Goal: Task Accomplishment & Management: Use online tool/utility

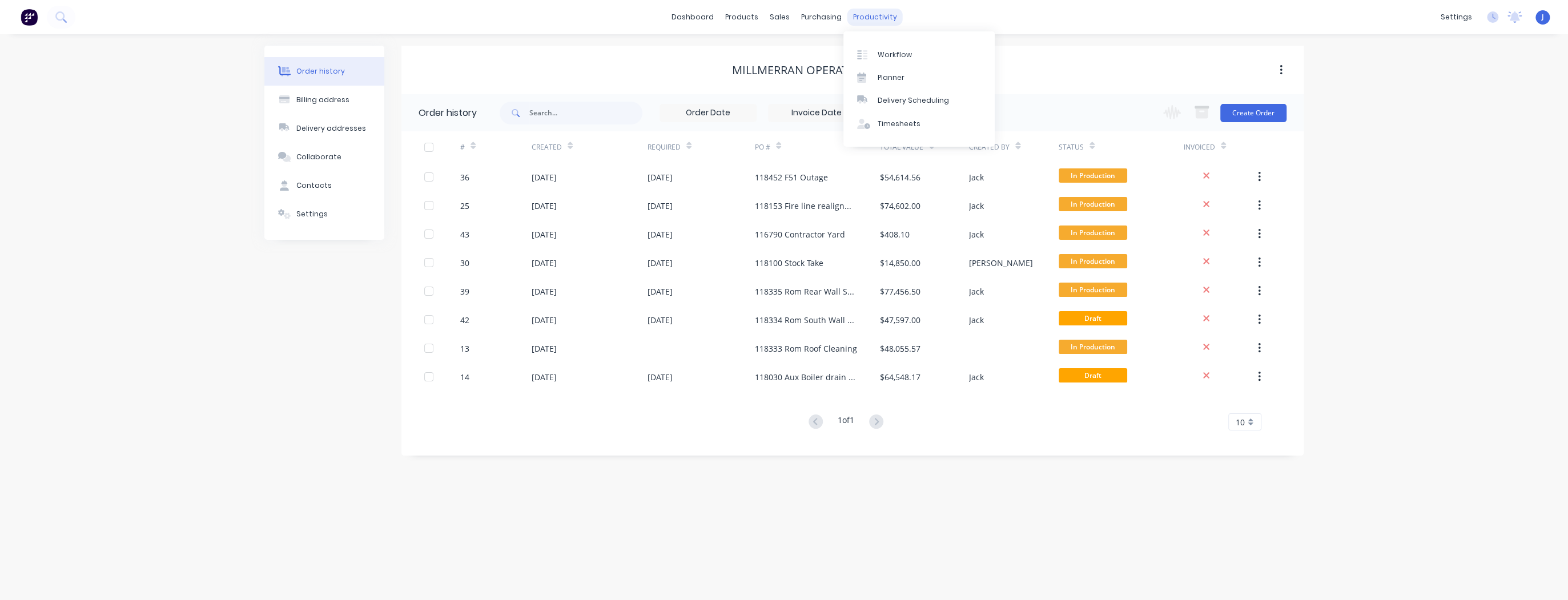
click at [855, 14] on div "productivity" at bounding box center [875, 17] width 56 height 17
click at [886, 74] on div "Planner" at bounding box center [891, 78] width 27 height 10
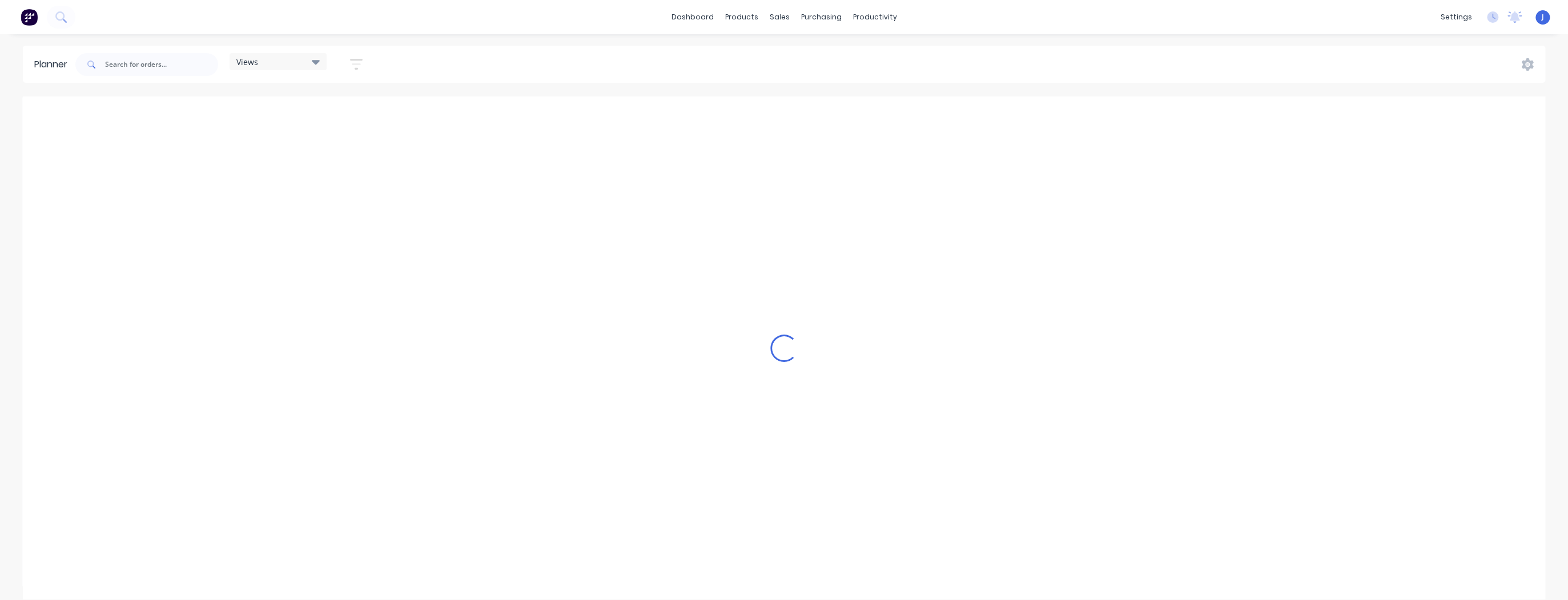
scroll to position [0, 2192]
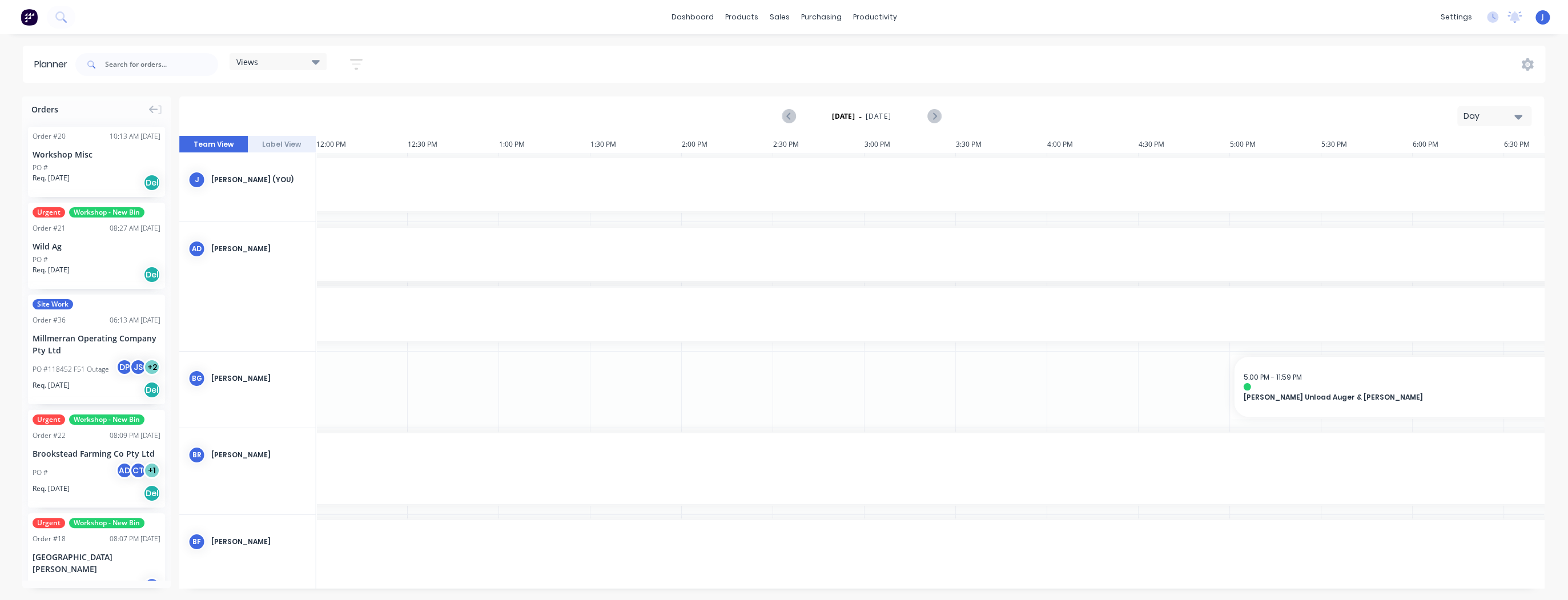
click at [274, 61] on div "Views" at bounding box center [278, 61] width 84 height 10
click at [370, 62] on button "button" at bounding box center [356, 64] width 36 height 22
click at [341, 110] on icon "button" at bounding box center [343, 107] width 8 height 13
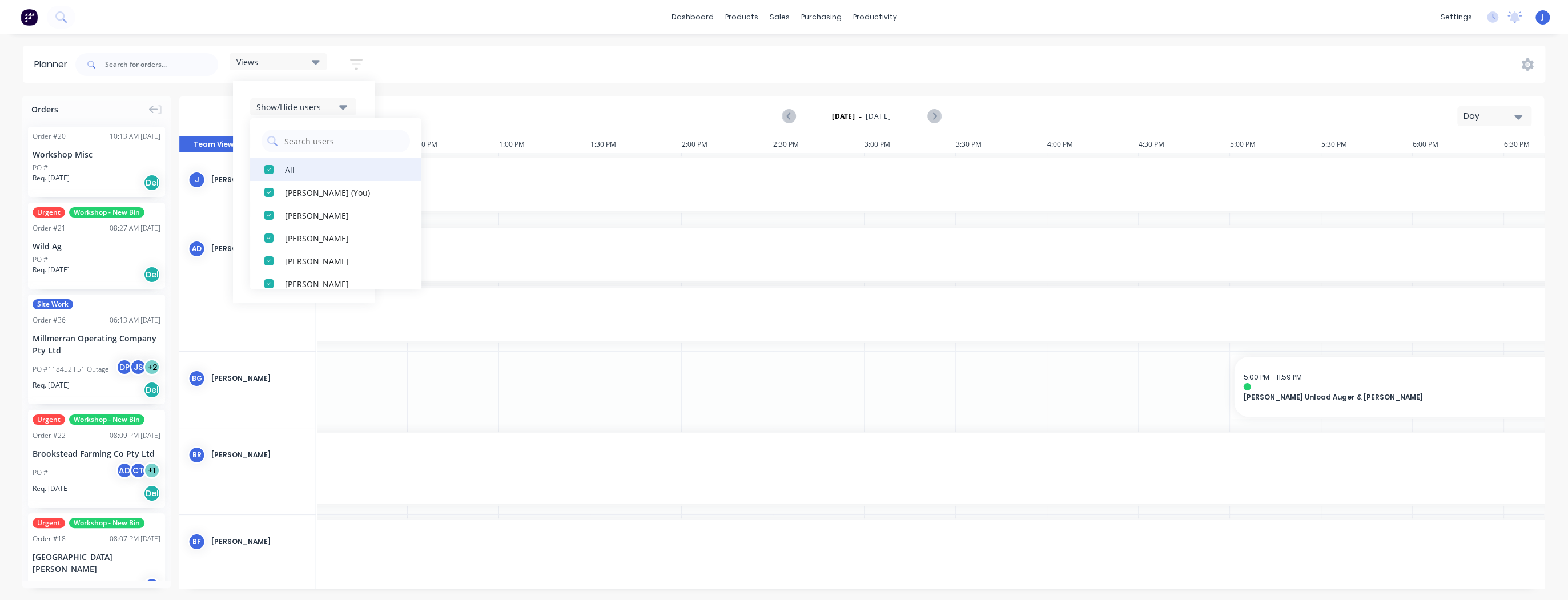
click at [273, 167] on div "button" at bounding box center [269, 170] width 23 height 23
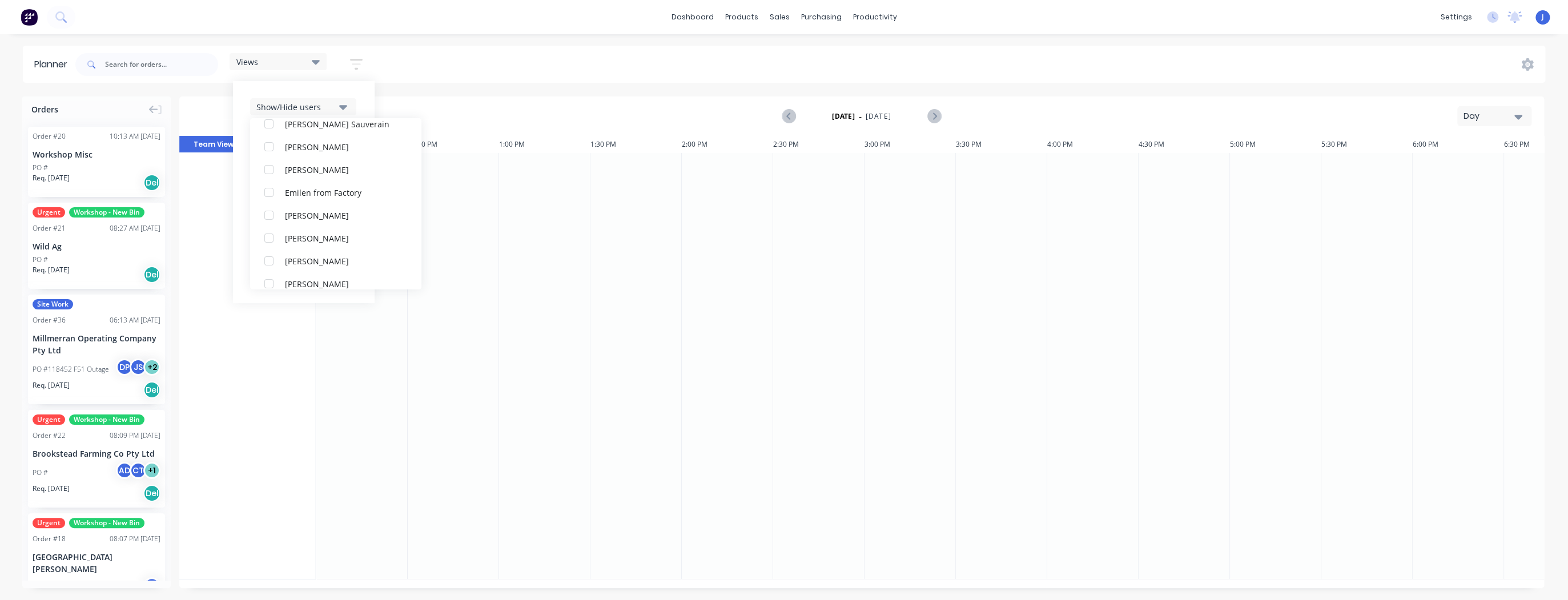
scroll to position [274, 0]
click at [272, 193] on div "button" at bounding box center [269, 192] width 23 height 23
click at [272, 182] on div "button" at bounding box center [269, 181] width 23 height 23
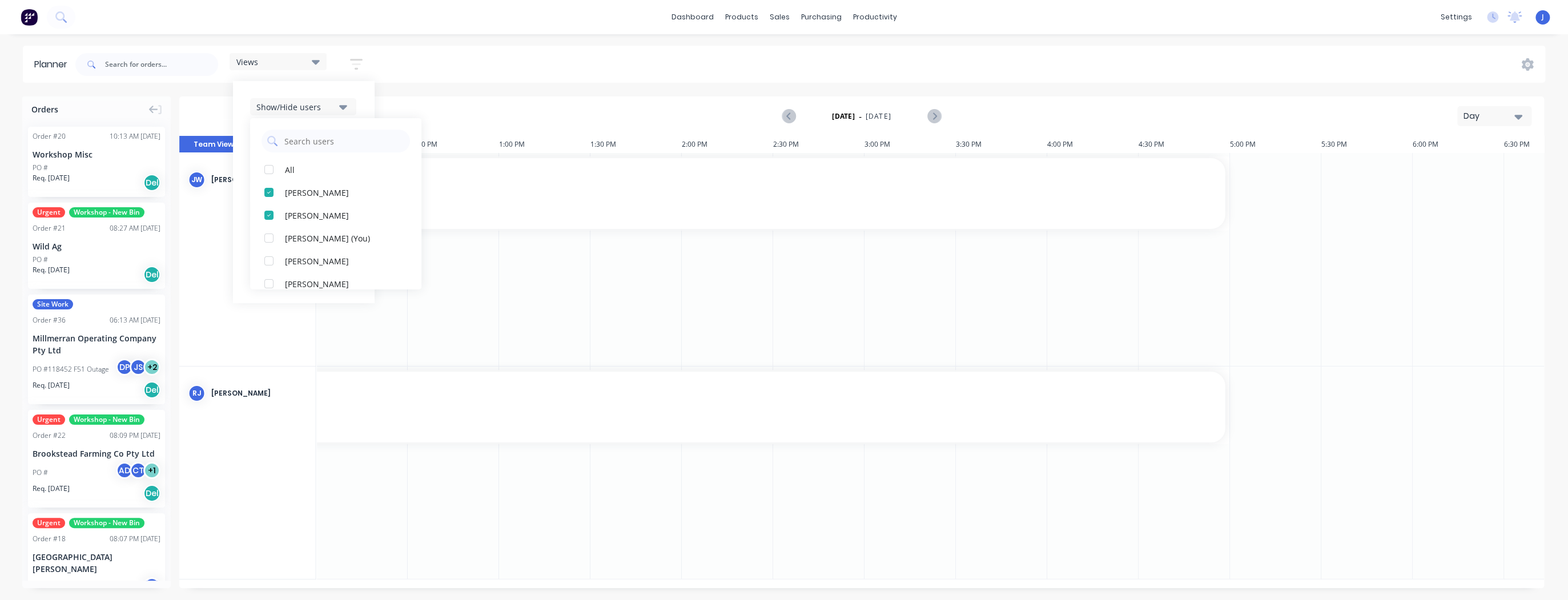
click at [516, 56] on div "Views Save new view None (Default) edit Show/Hide users All [PERSON_NAME] [PERS…" at bounding box center [809, 64] width 1472 height 34
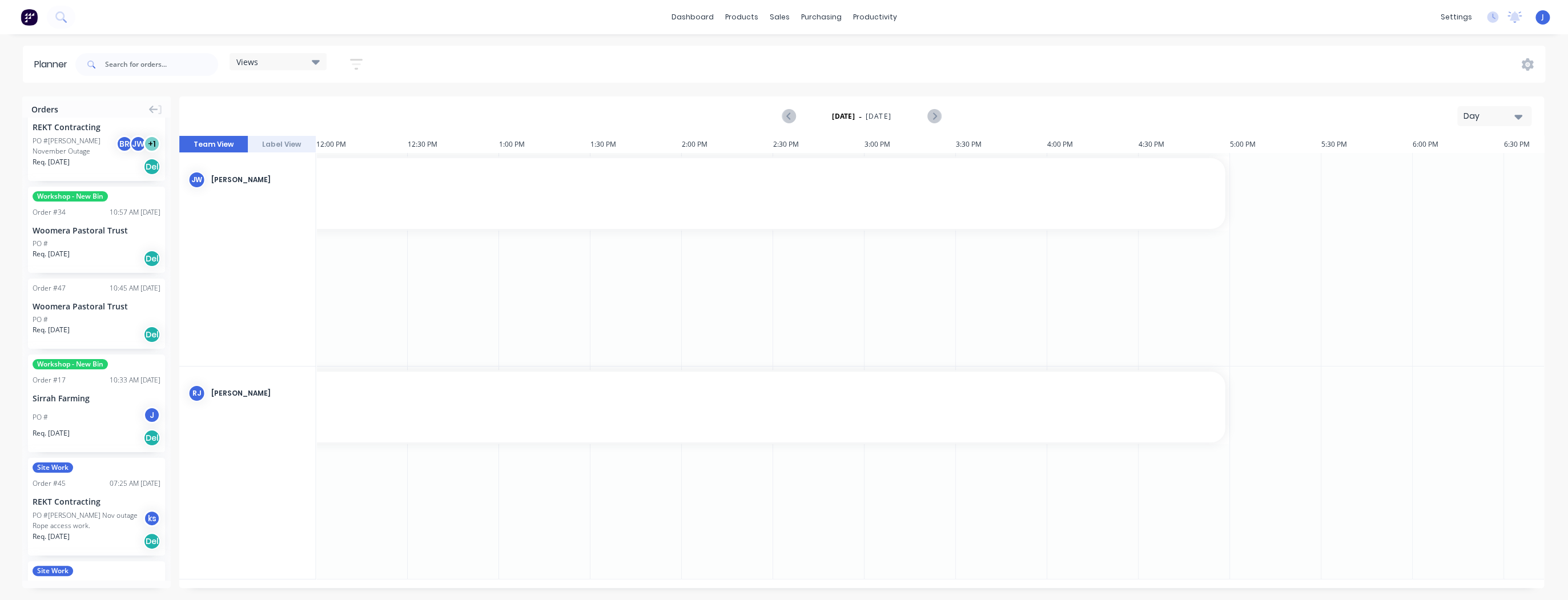
scroll to position [898, 0]
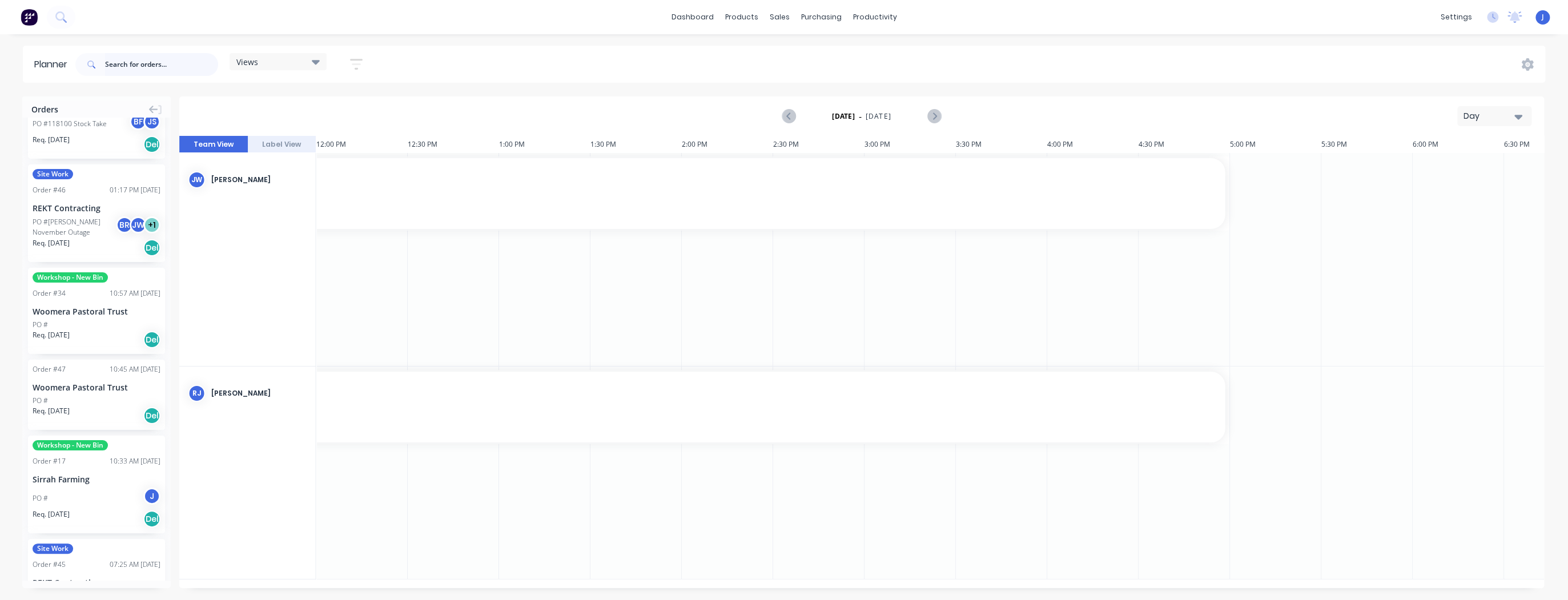
click at [150, 69] on input "text" at bounding box center [161, 64] width 113 height 23
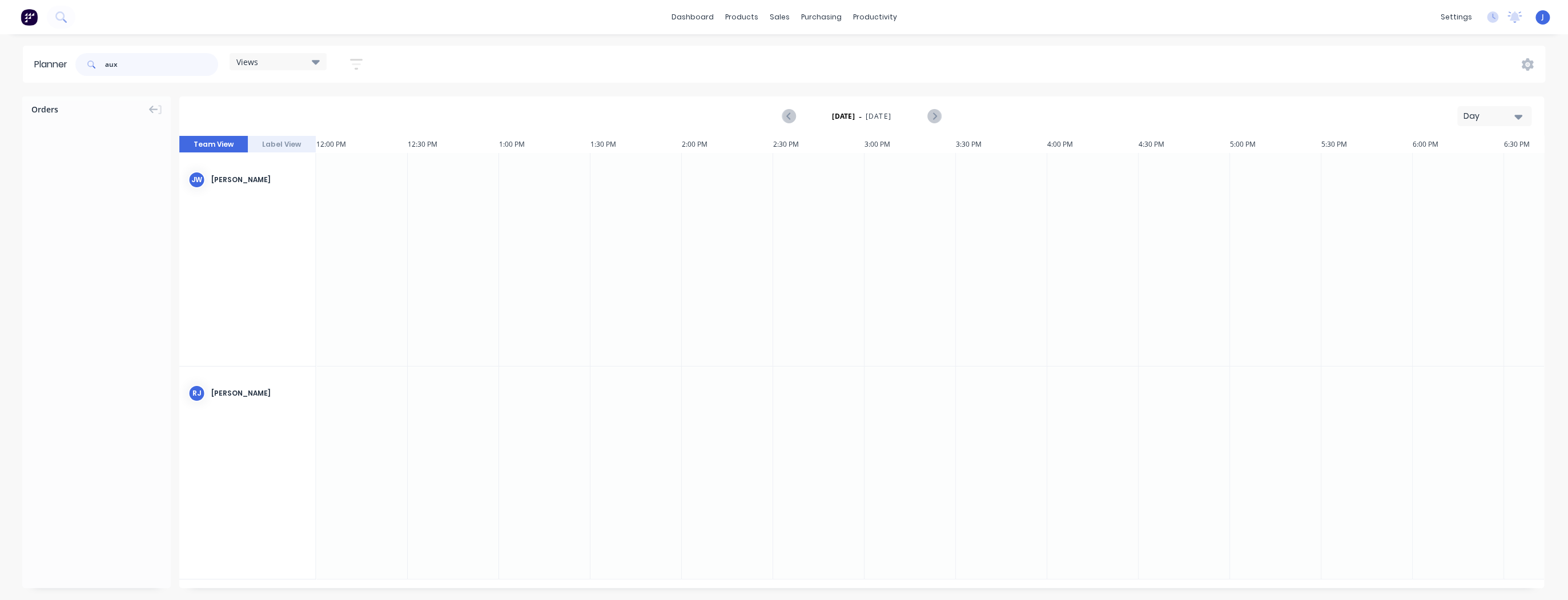
scroll to position [0, 0]
type input "a"
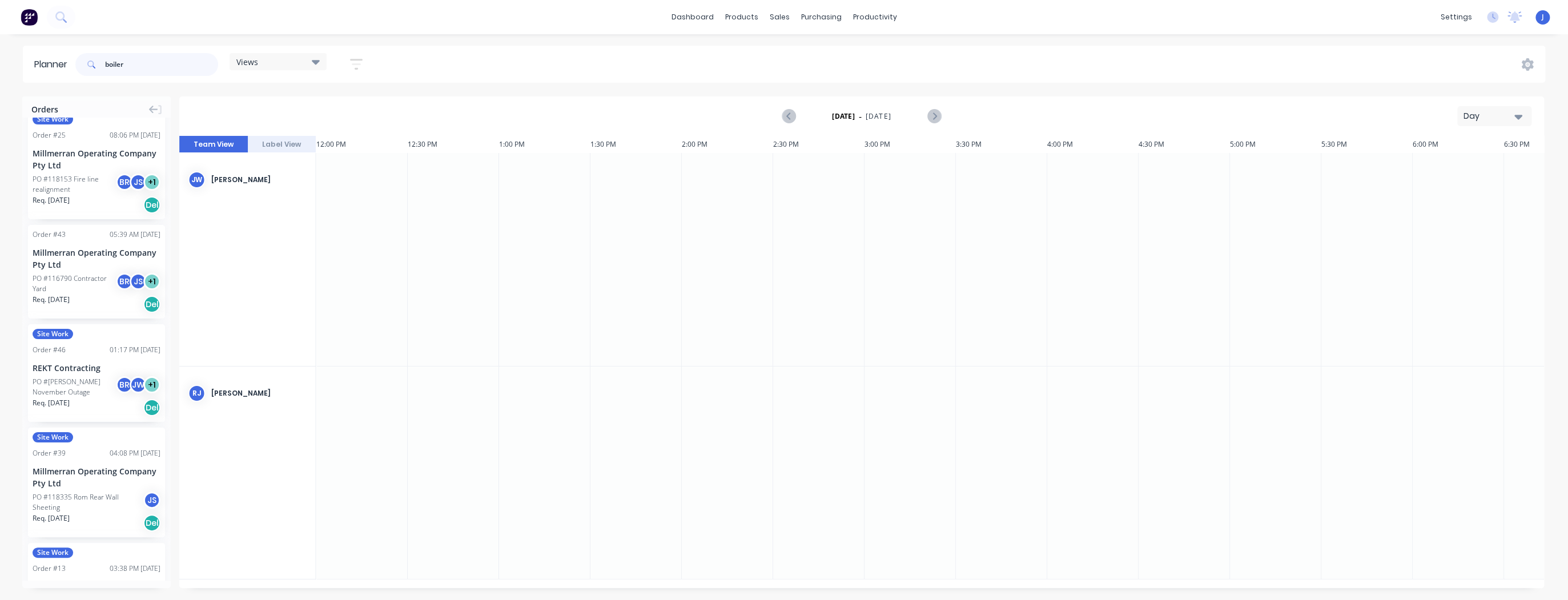
scroll to position [219, 0]
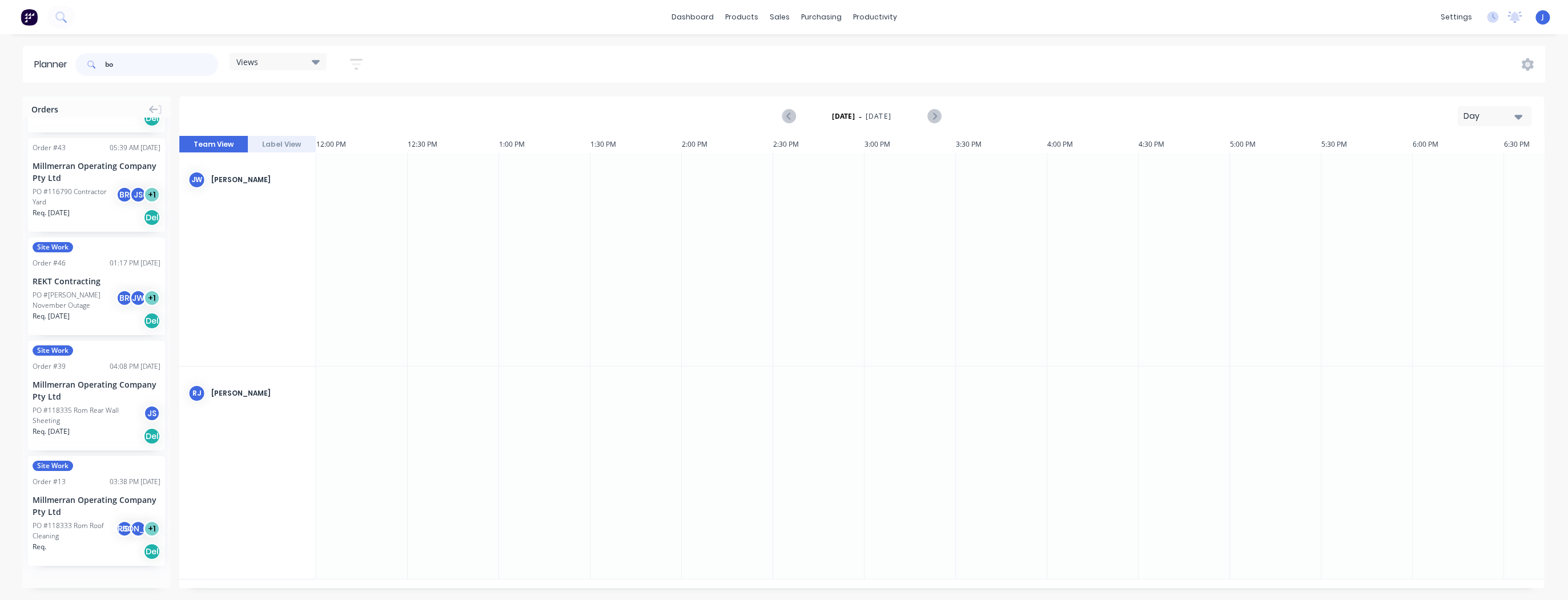
type input "b"
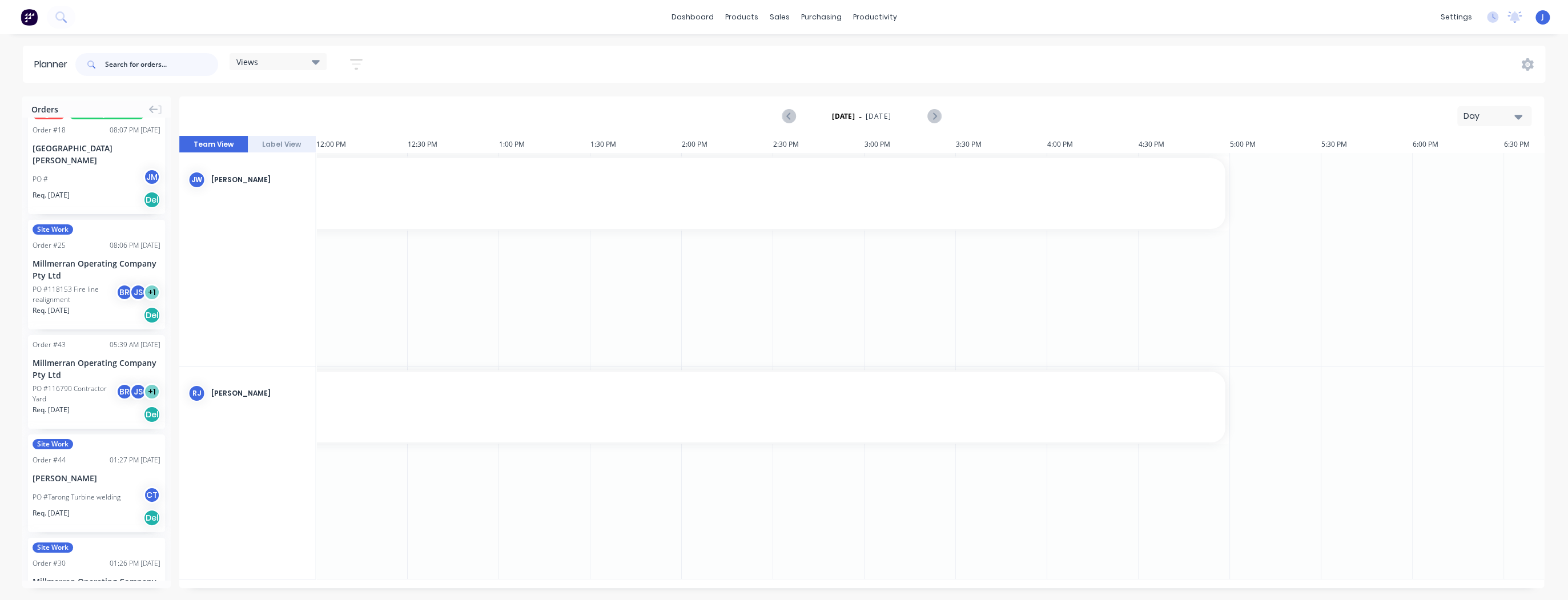
scroll to position [258, 0]
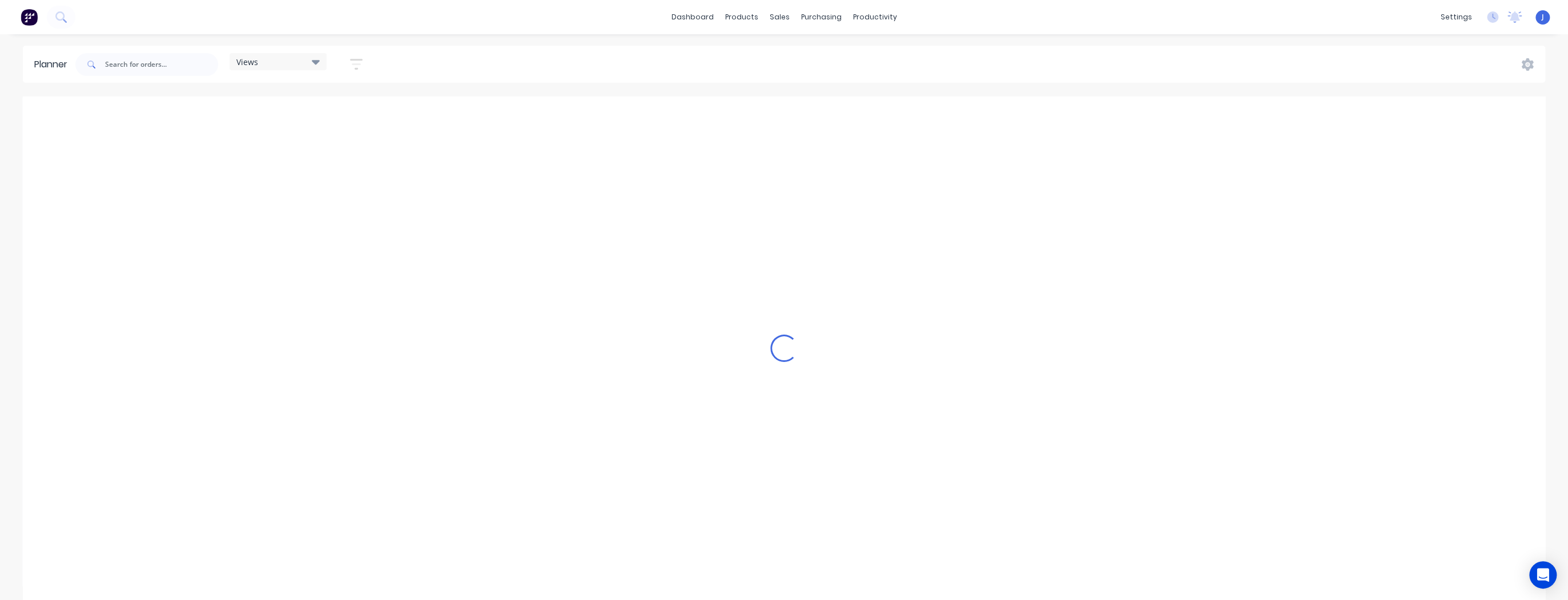
scroll to position [0, 2192]
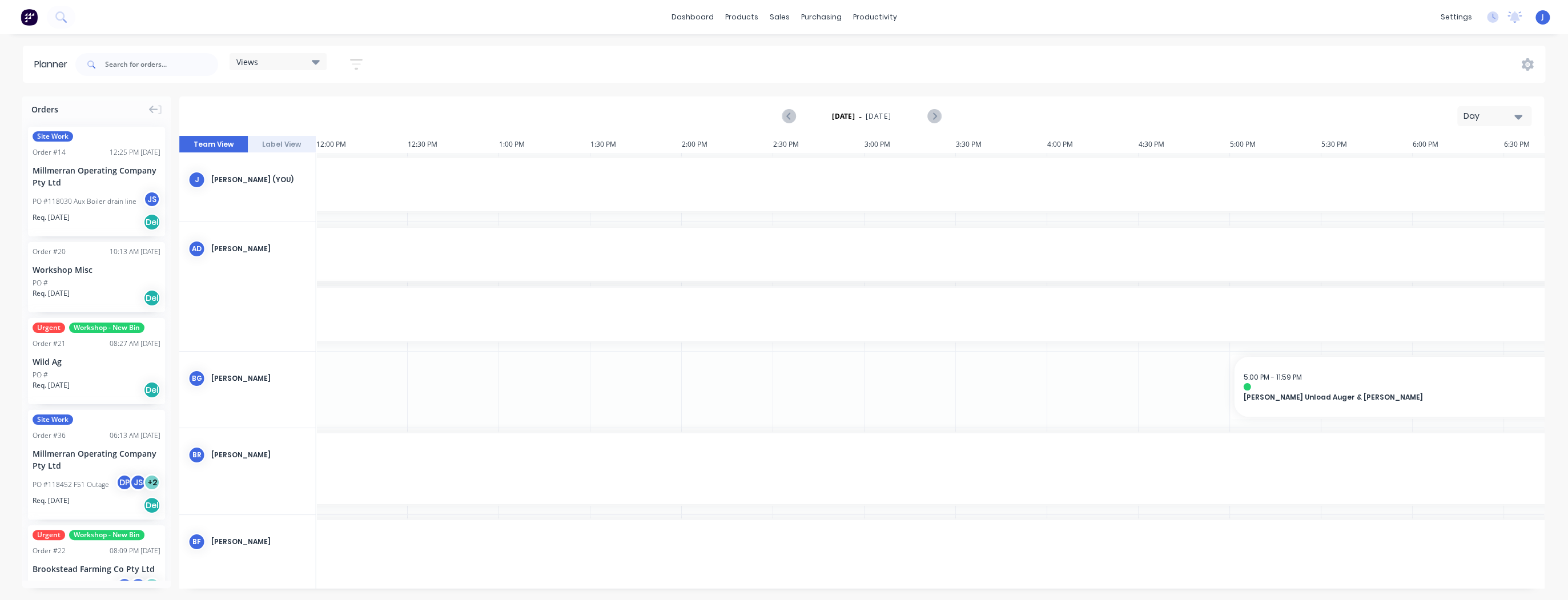
click at [307, 64] on div "Views" at bounding box center [278, 61] width 84 height 10
click at [354, 63] on icon "button" at bounding box center [356, 64] width 13 height 14
click at [338, 110] on button "Show/Hide users" at bounding box center [303, 107] width 106 height 17
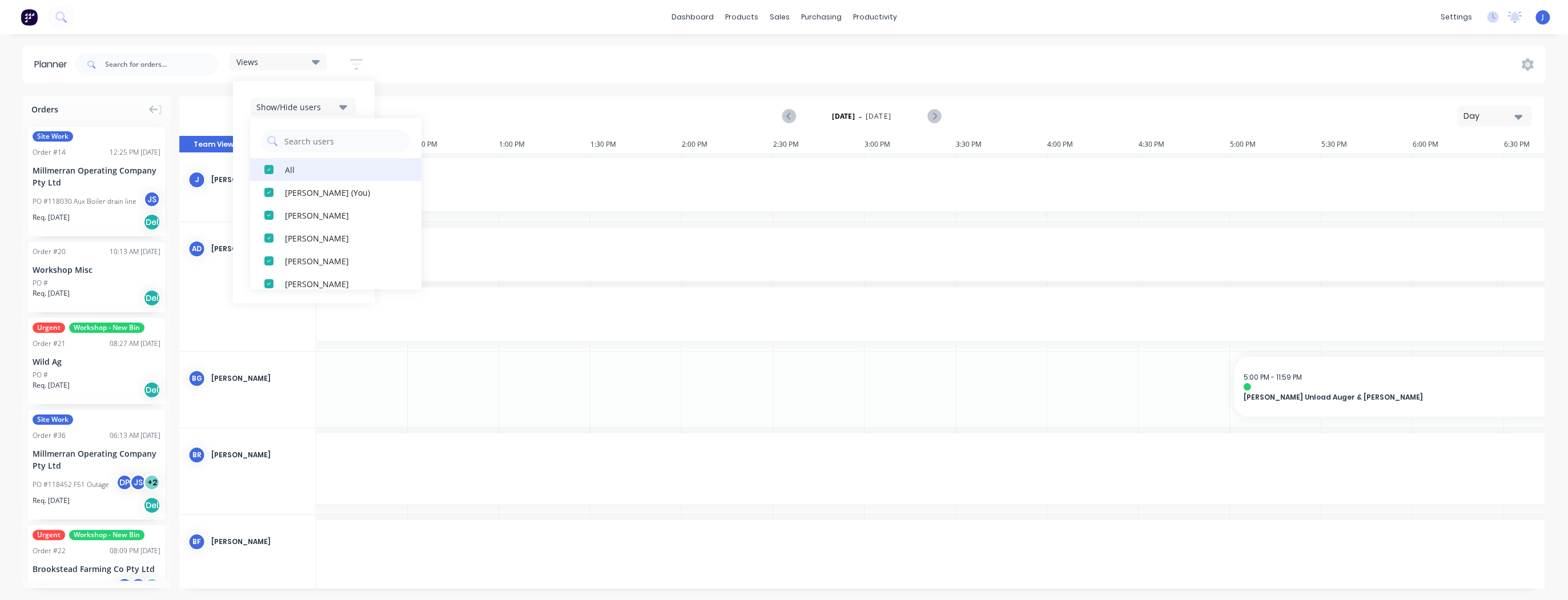
click at [270, 169] on div "button" at bounding box center [269, 170] width 23 height 23
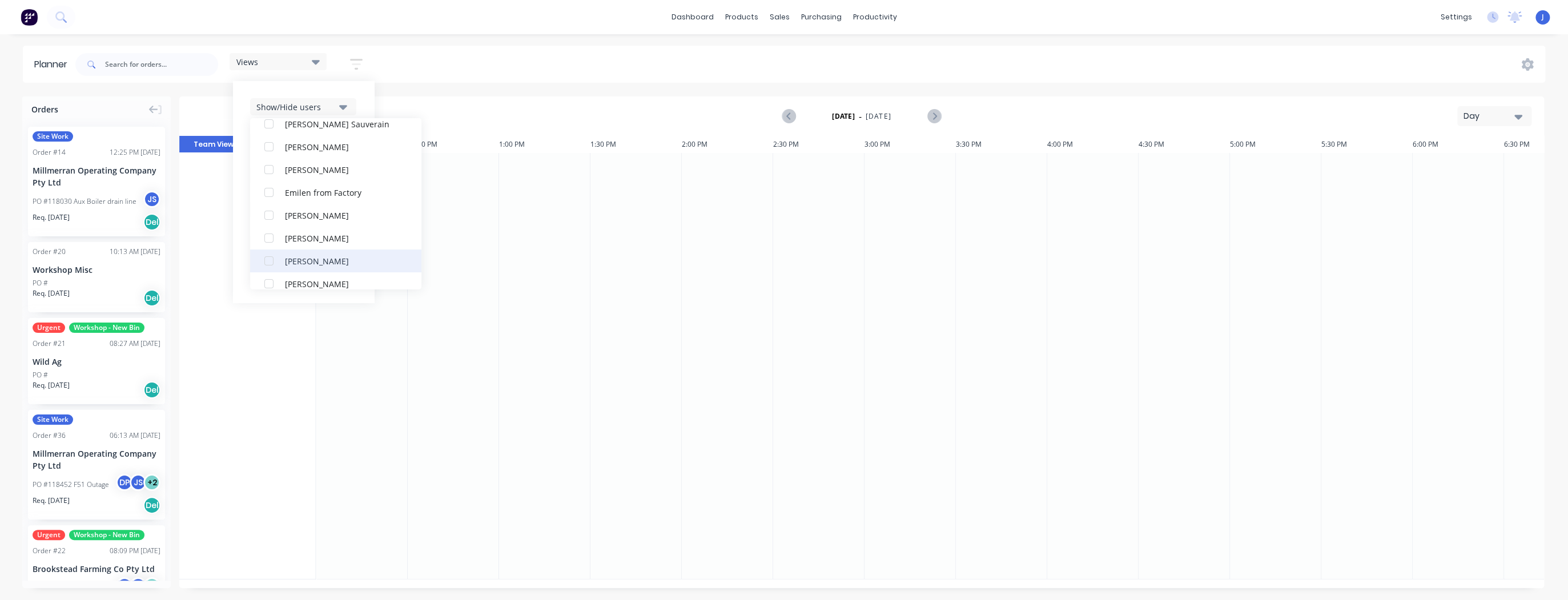
scroll to position [274, 0]
click at [269, 192] on div "button" at bounding box center [269, 192] width 23 height 23
click at [270, 180] on div "button" at bounding box center [269, 181] width 23 height 23
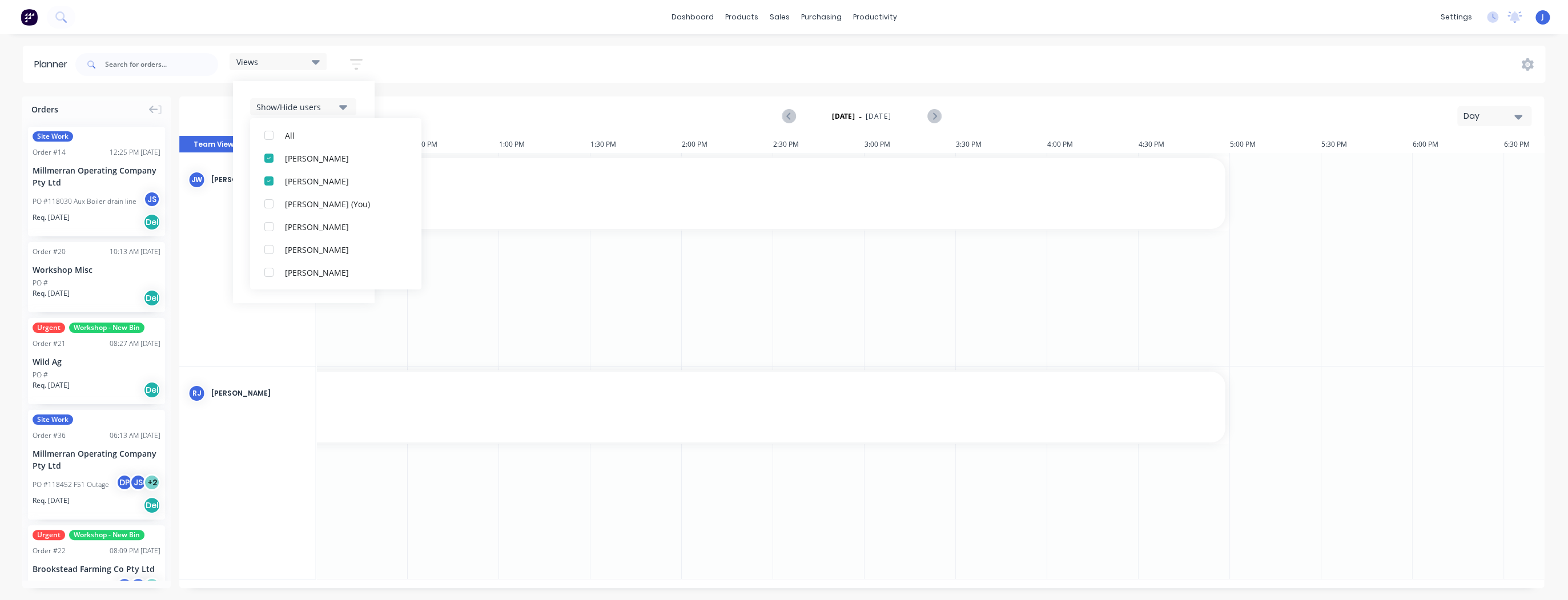
click at [475, 327] on div at bounding box center [453, 260] width 91 height 213
click at [1524, 116] on button "Day" at bounding box center [1494, 116] width 74 height 20
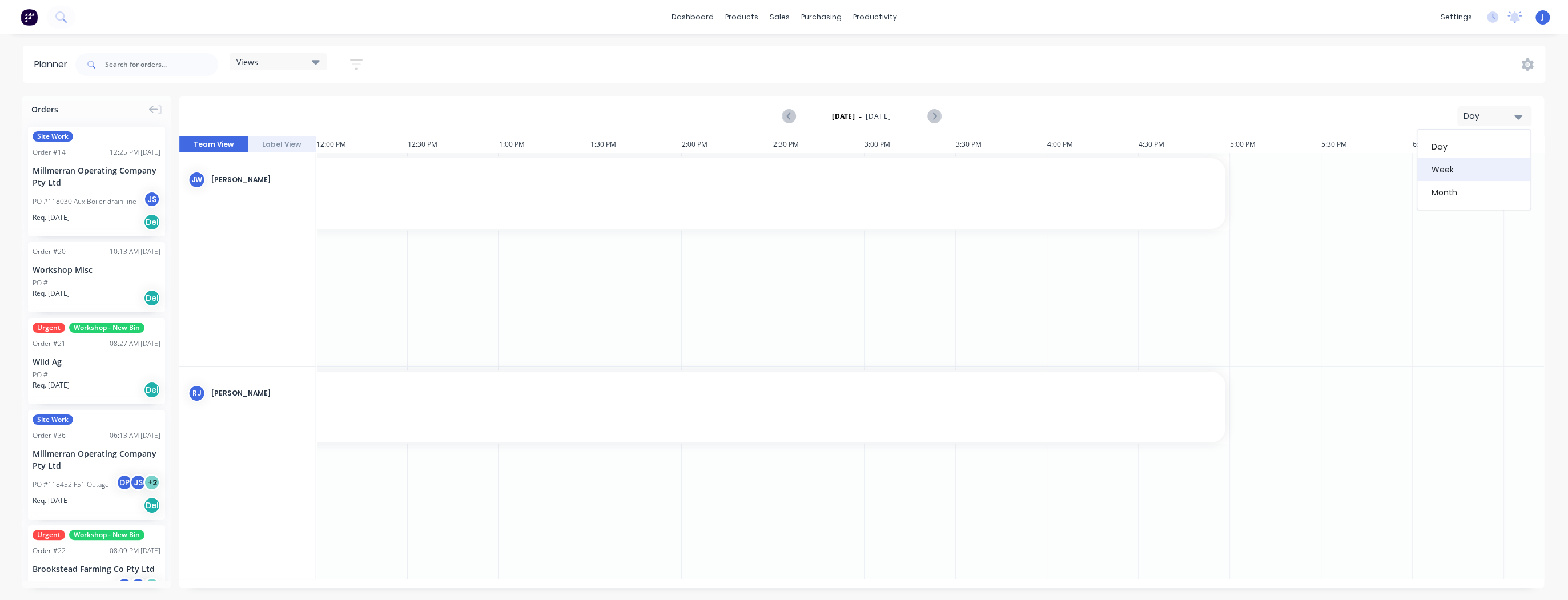
click at [1469, 170] on div "Week" at bounding box center [1473, 170] width 113 height 23
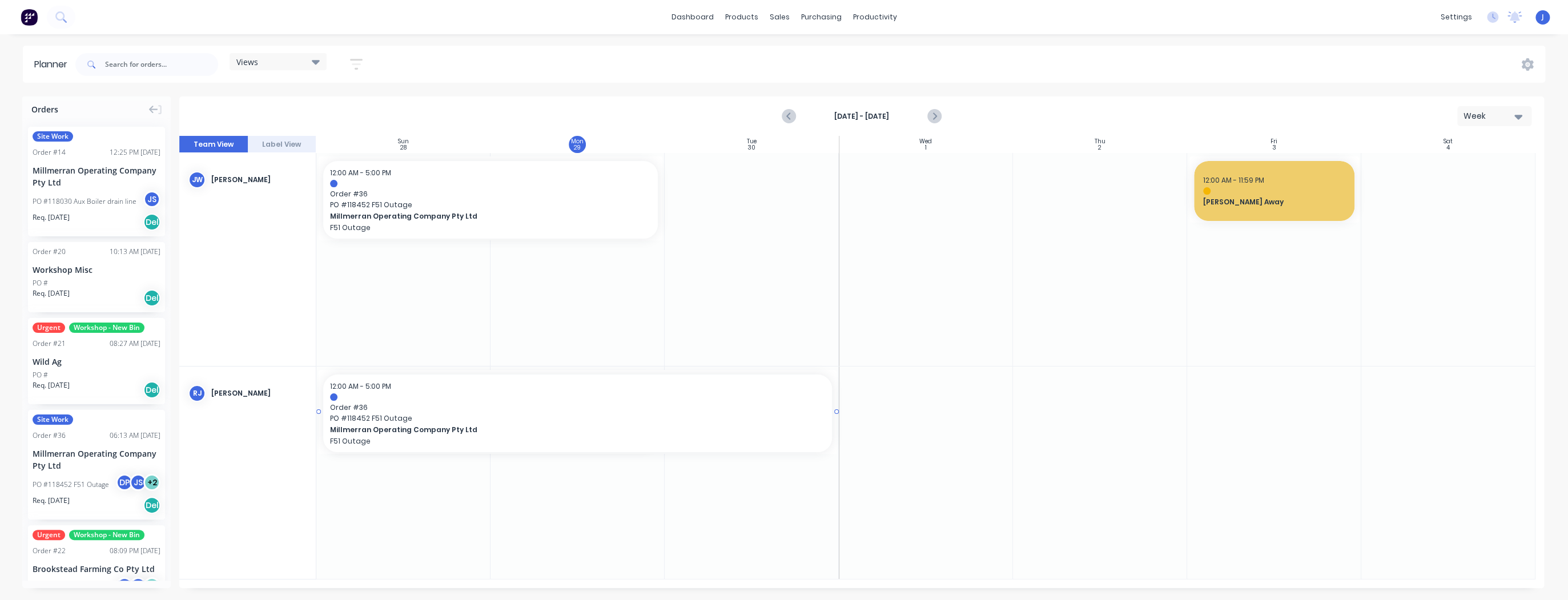
drag, startPoint x: 661, startPoint y: 413, endPoint x: 787, endPoint y: 427, distance: 126.8
click at [776, 196] on div at bounding box center [751, 260] width 174 height 213
click at [756, 201] on div at bounding box center [751, 260] width 174 height 213
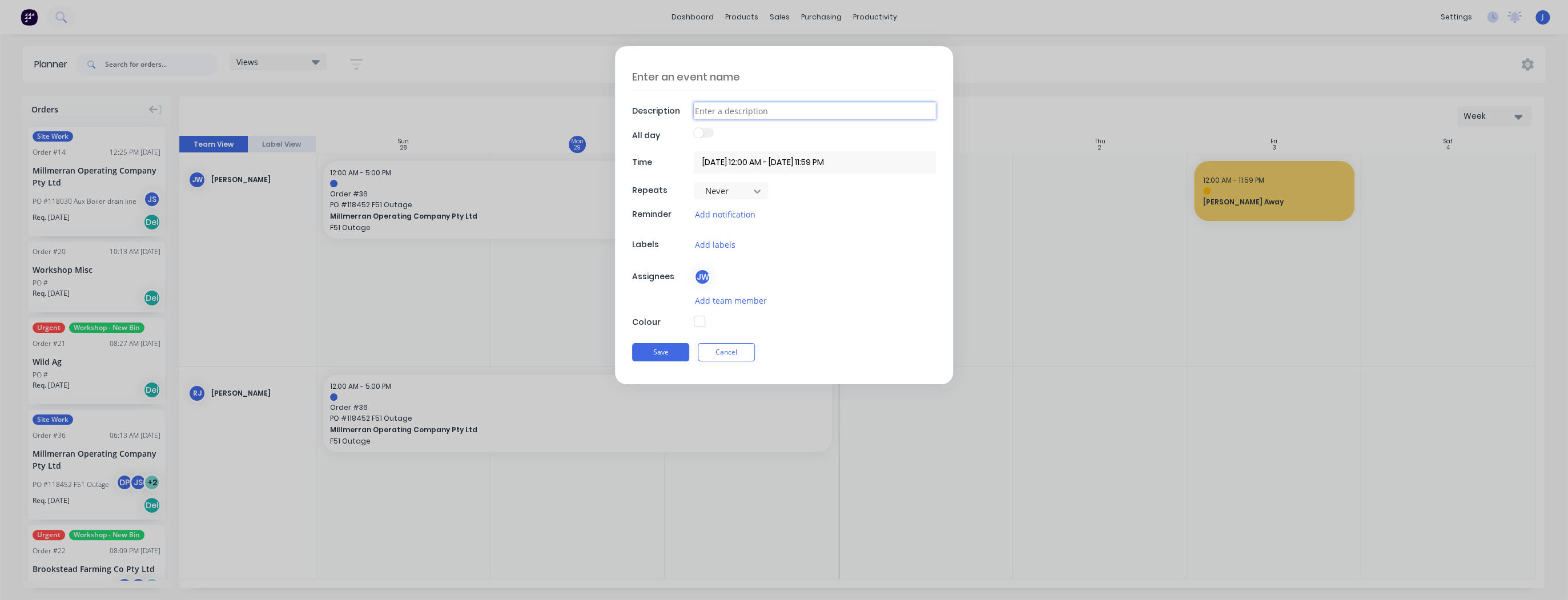
click at [764, 116] on input at bounding box center [815, 110] width 242 height 17
type textarea "x"
click at [751, 75] on textarea at bounding box center [784, 77] width 304 height 27
type textarea "H"
type textarea "x"
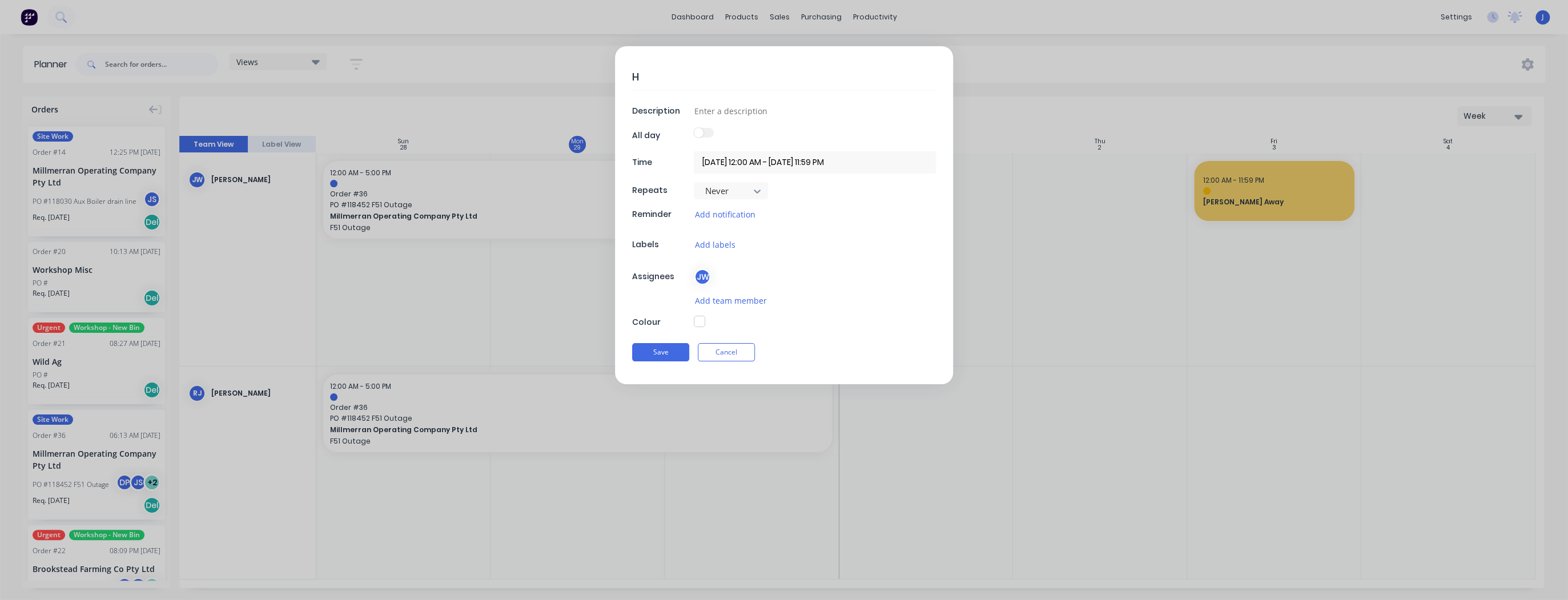
type textarea "He"
type textarea "x"
type textarea "Hea"
type textarea "x"
type textarea "Head"
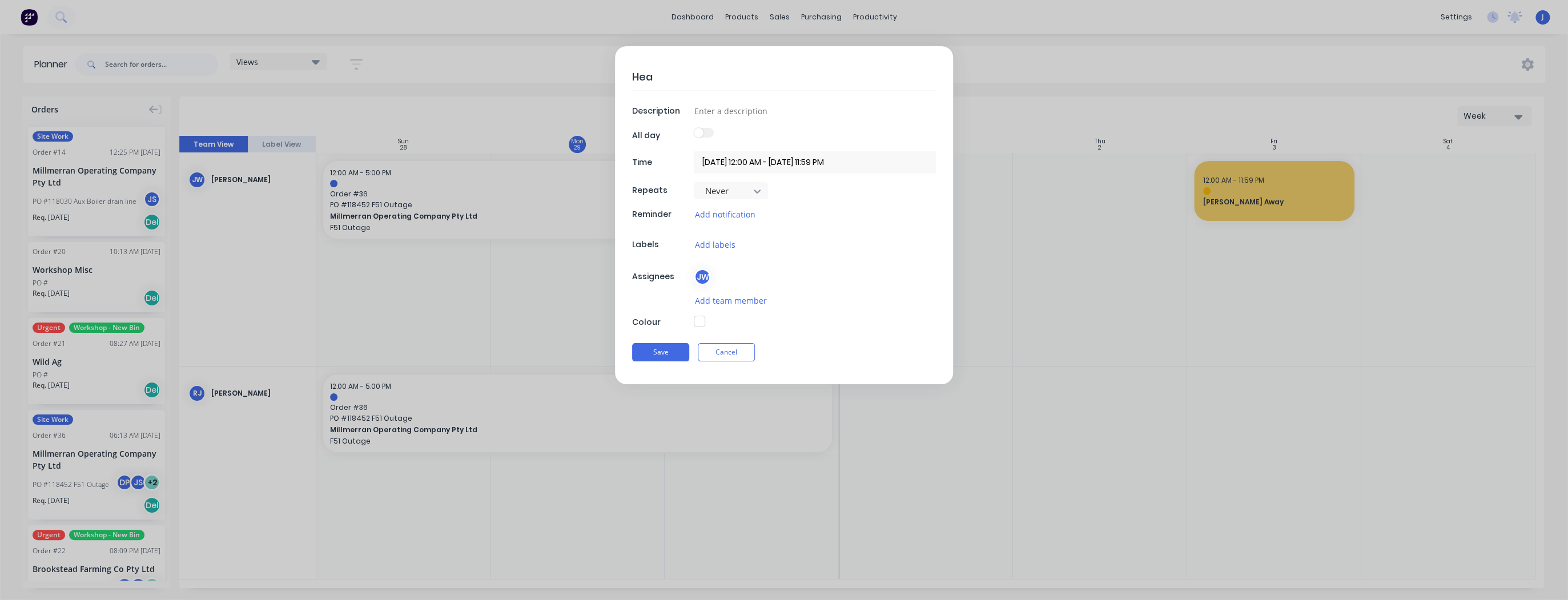
type textarea "x"
type textarea "Heade"
type textarea "x"
type textarea "Header"
type textarea "x"
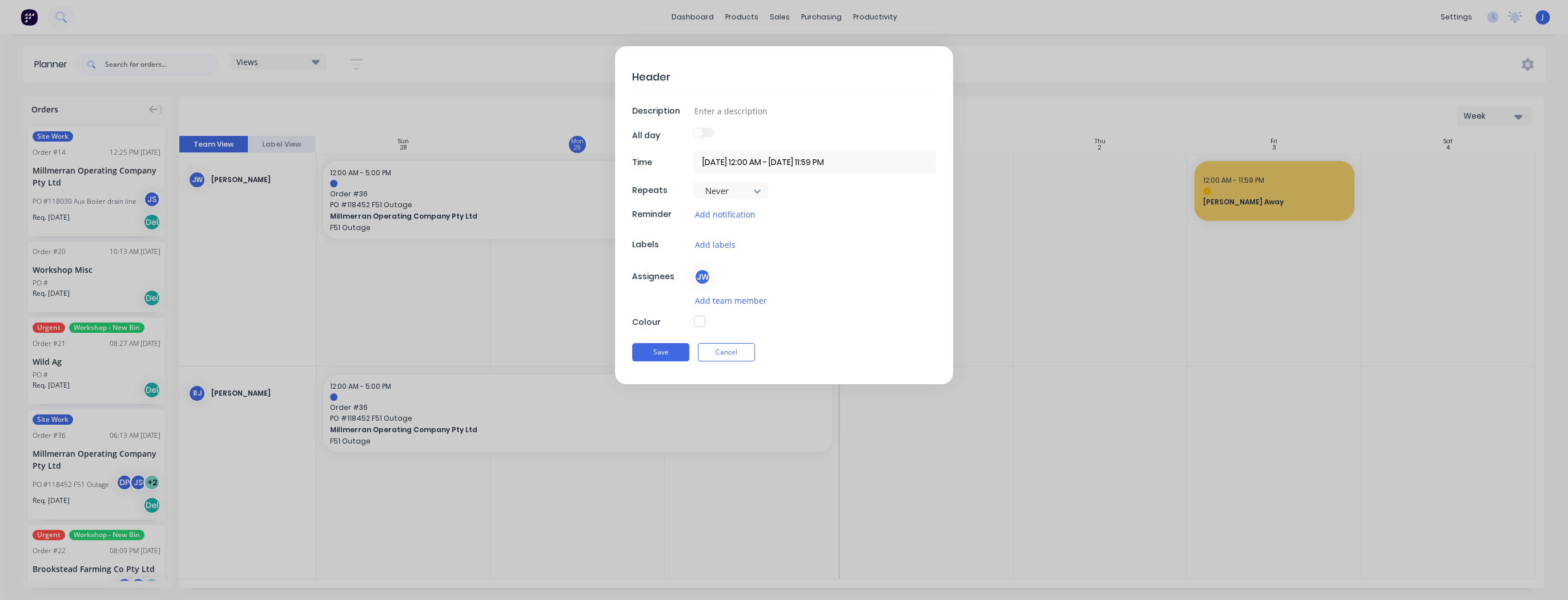
type textarea "Header"
type textarea "x"
type textarea "Header T"
type textarea "x"
type textarea "Header Ta"
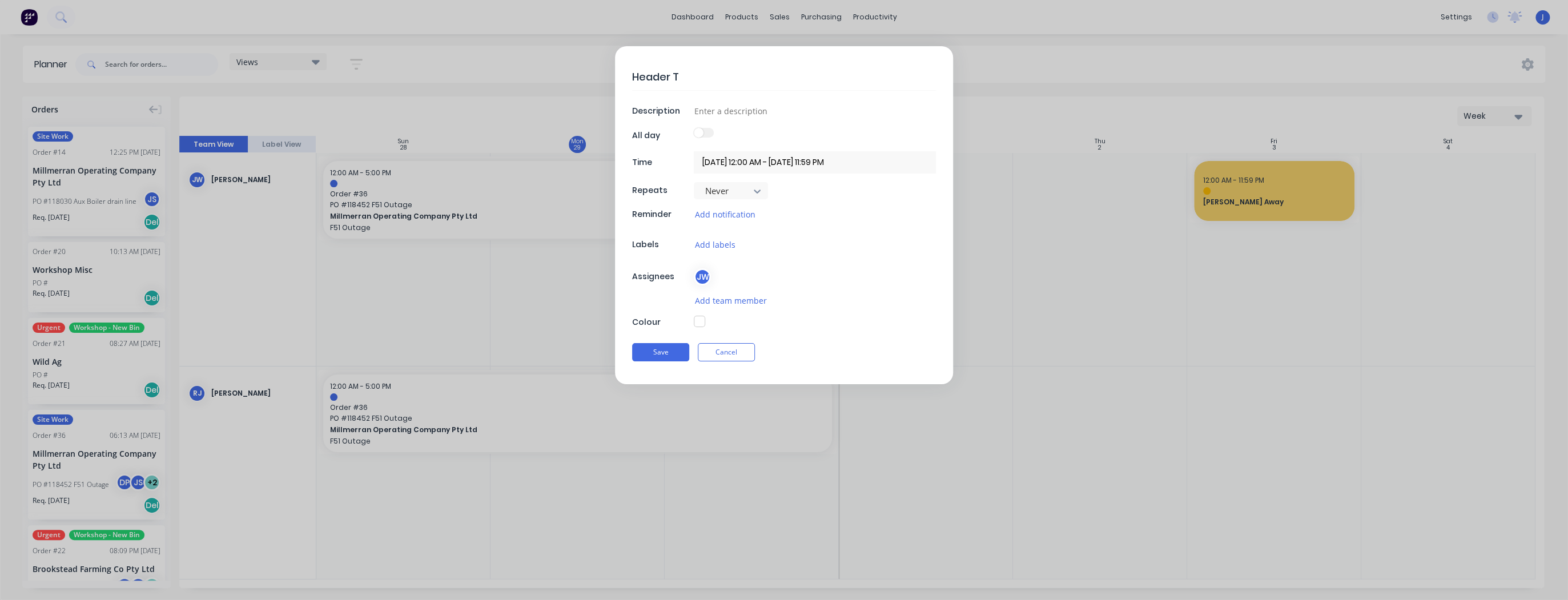
type textarea "x"
type textarea "Header Tan"
type textarea "x"
type textarea "Header Tank"
type textarea "x"
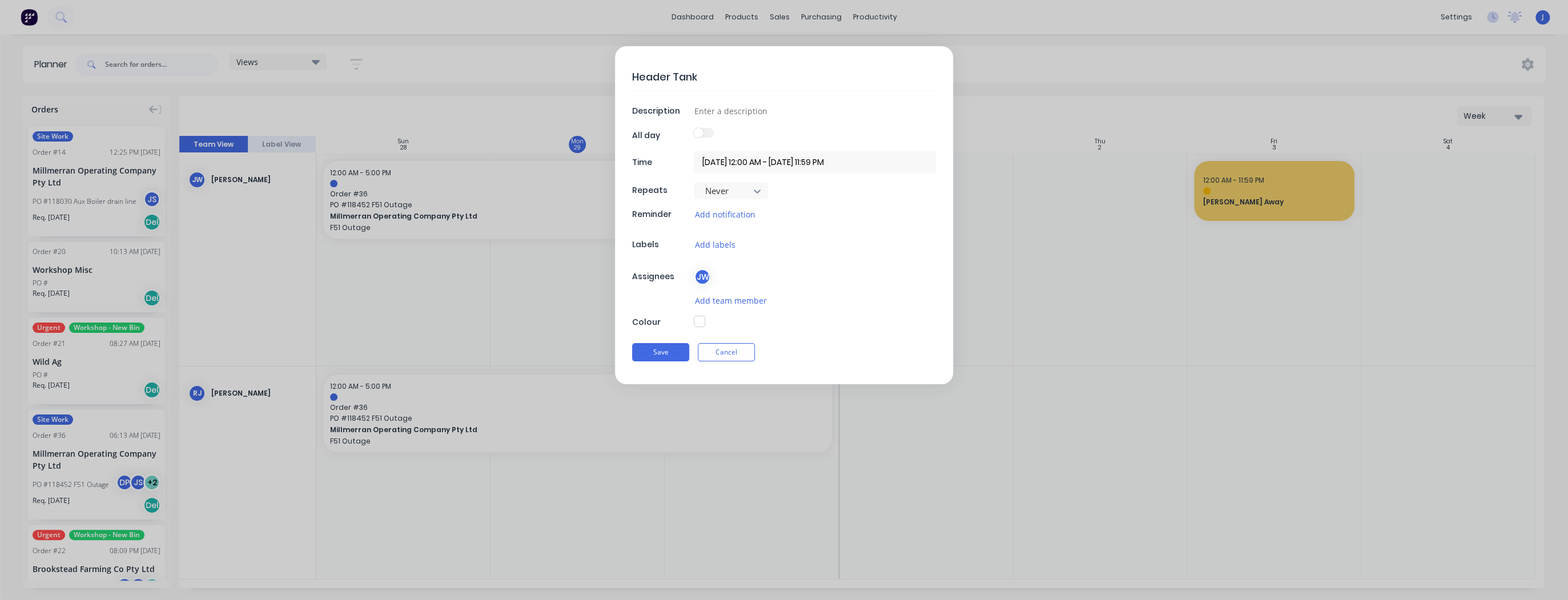
type textarea "Header Tanks"
type textarea "x"
type textarea "Header Tanks"
type textarea "x"
type textarea "Header Tanks x"
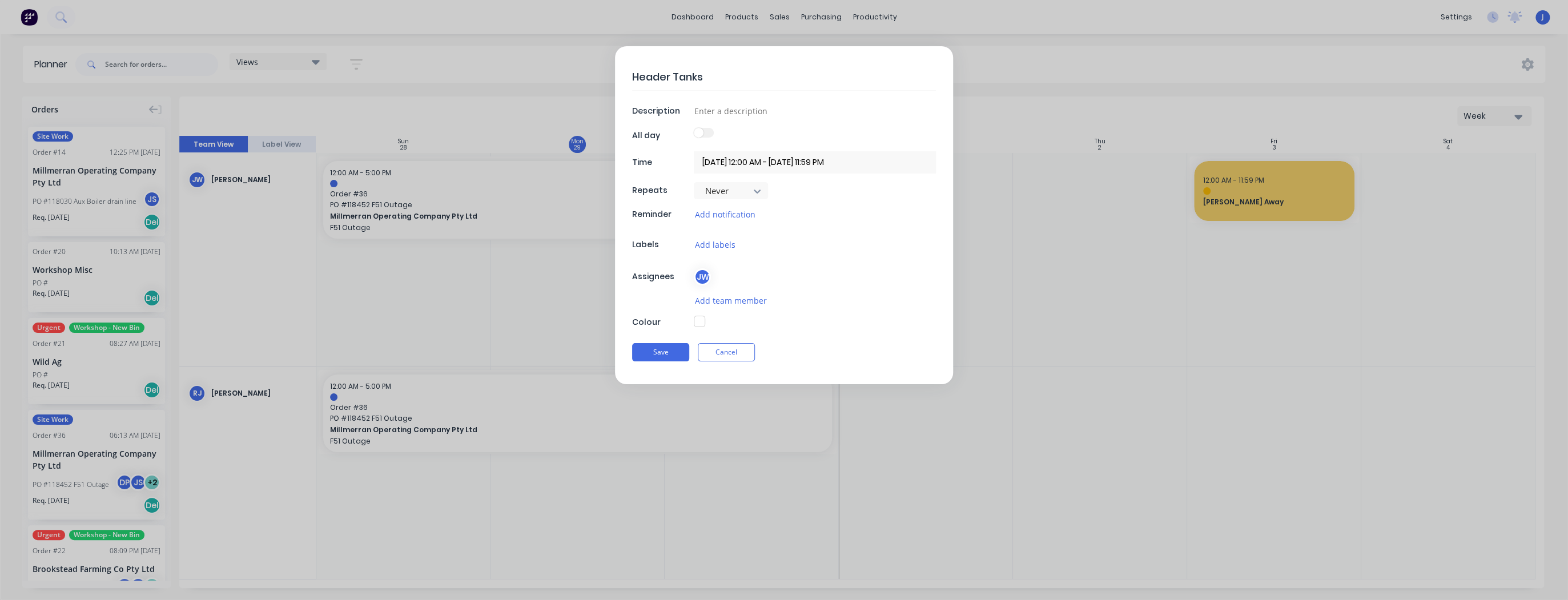
type textarea "x"
type textarea "Header Tanks x"
type textarea "x"
type textarea "Header Tanks x 2"
type textarea "x"
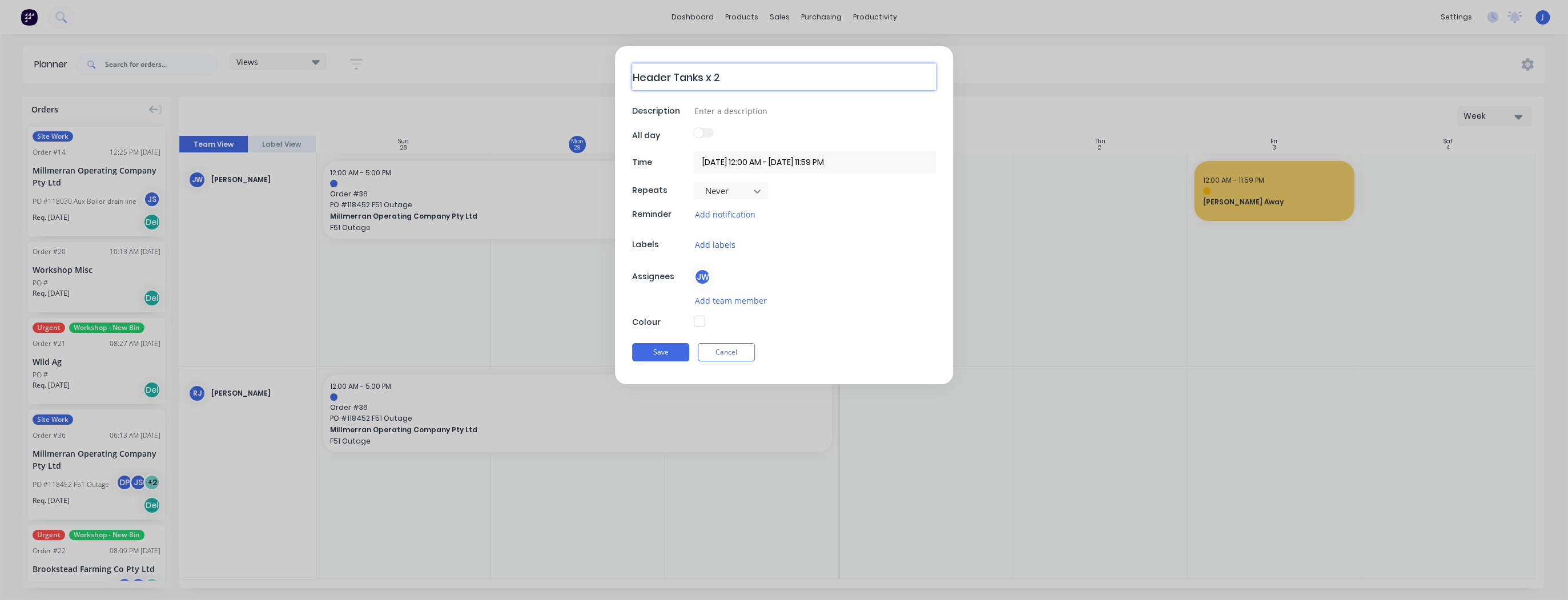
type textarea "Header Tanks x 2"
click at [724, 240] on button "Add labels" at bounding box center [715, 244] width 41 height 13
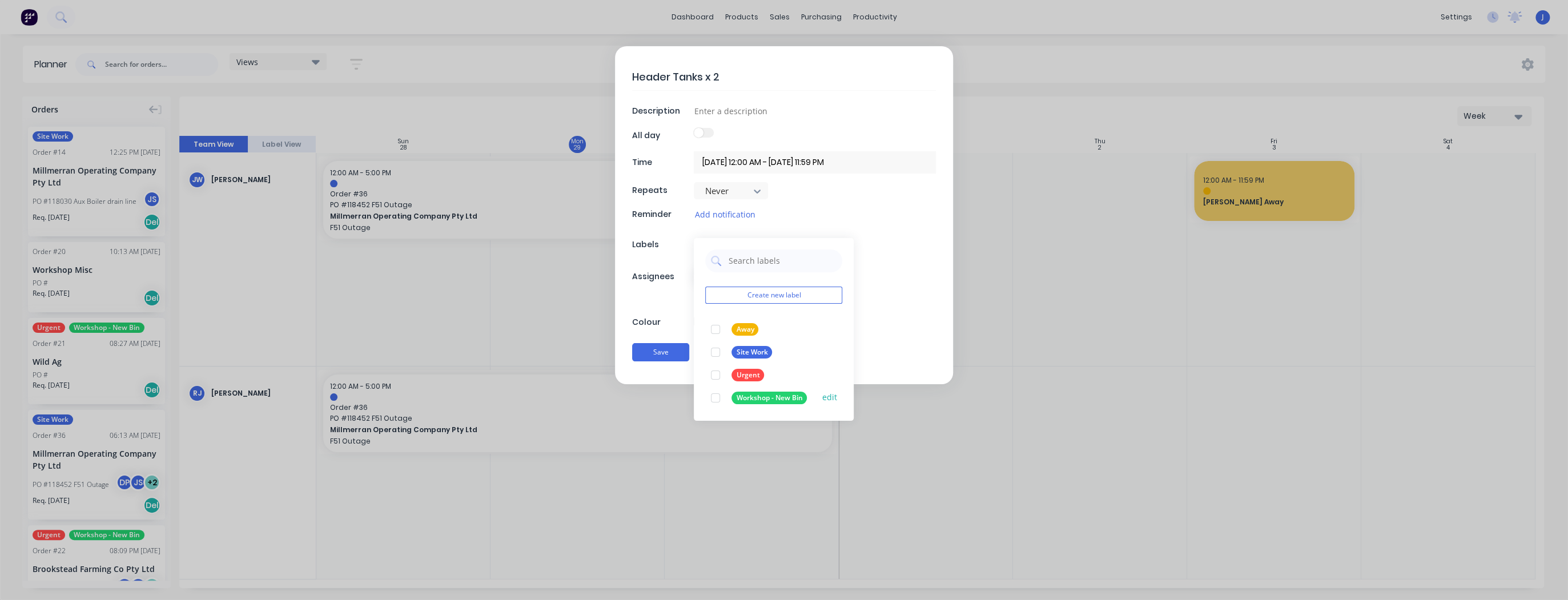
click at [717, 397] on div at bounding box center [715, 398] width 23 height 23
click at [826, 327] on button "edit" at bounding box center [829, 329] width 15 height 12
type textarea "x"
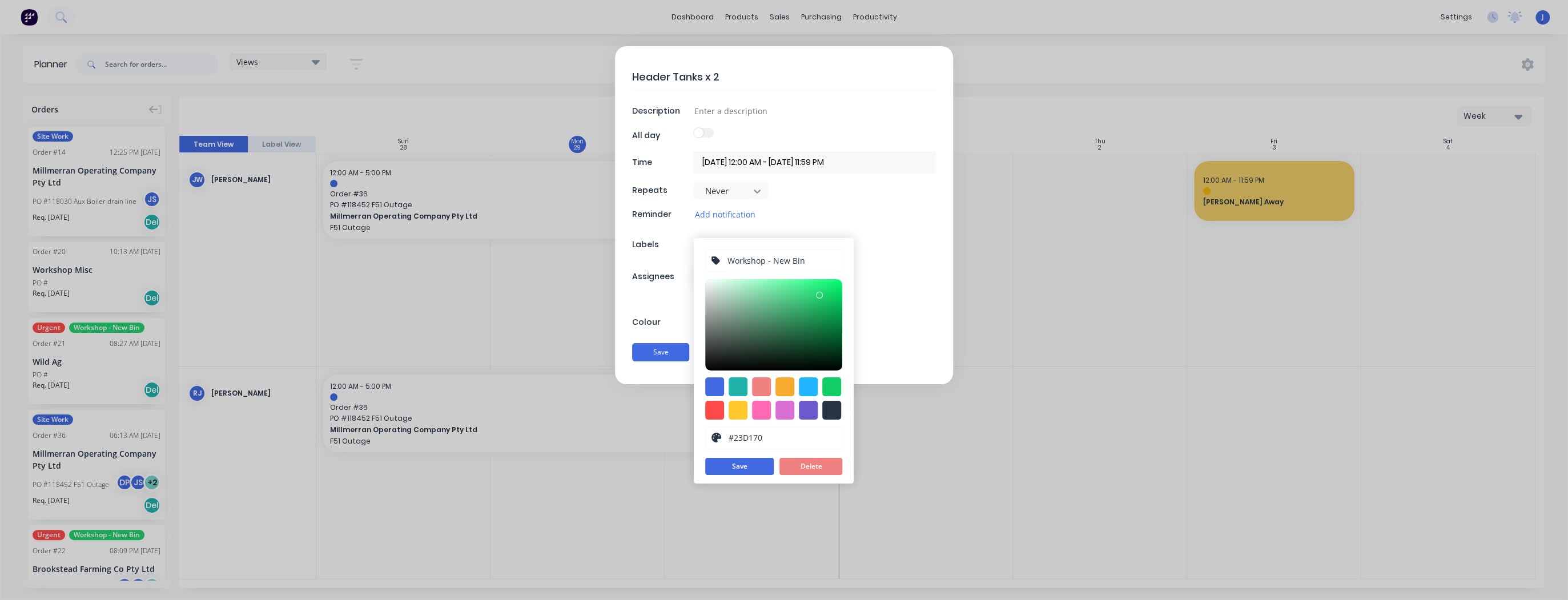
drag, startPoint x: 806, startPoint y: 261, endPoint x: 767, endPoint y: 258, distance: 39.1
click at [767, 258] on input "Workshop - New Bin" at bounding box center [781, 261] width 110 height 21
type input "Workshop"
click at [744, 465] on button "Save" at bounding box center [739, 466] width 69 height 17
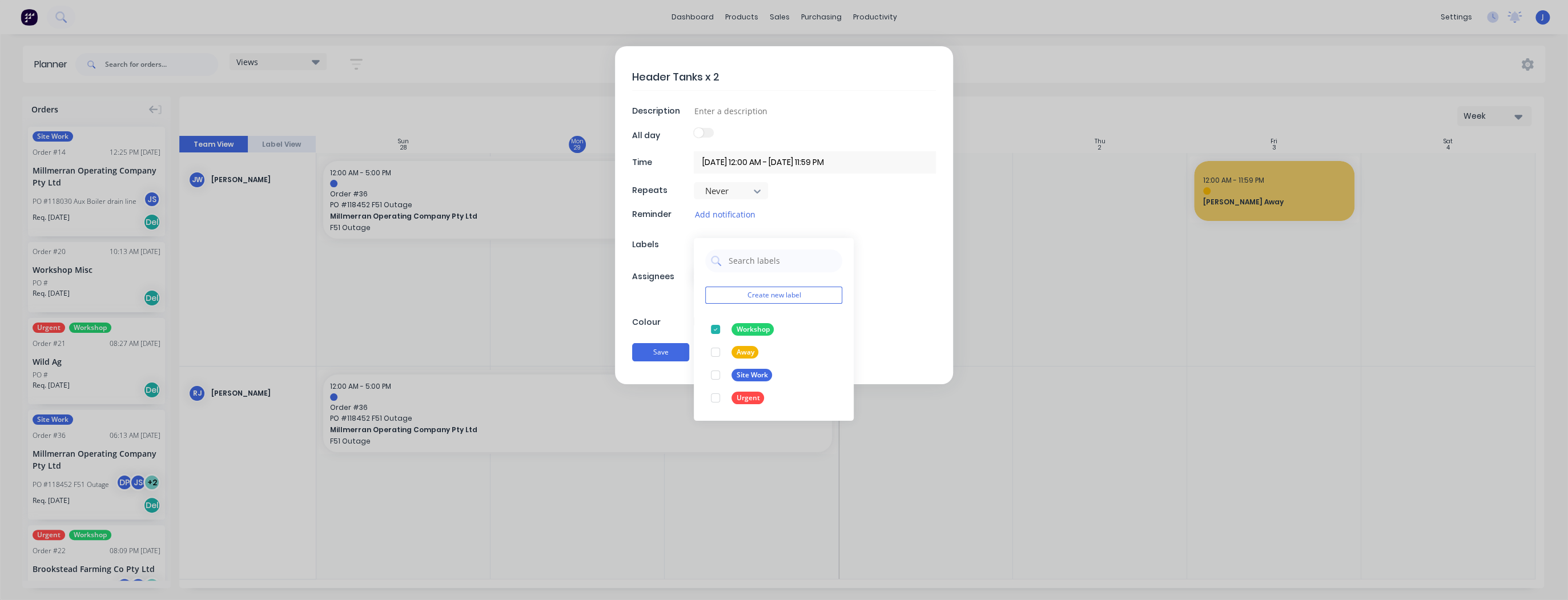
click at [898, 216] on div "Add notification" at bounding box center [815, 215] width 242 height 13
type textarea "x"
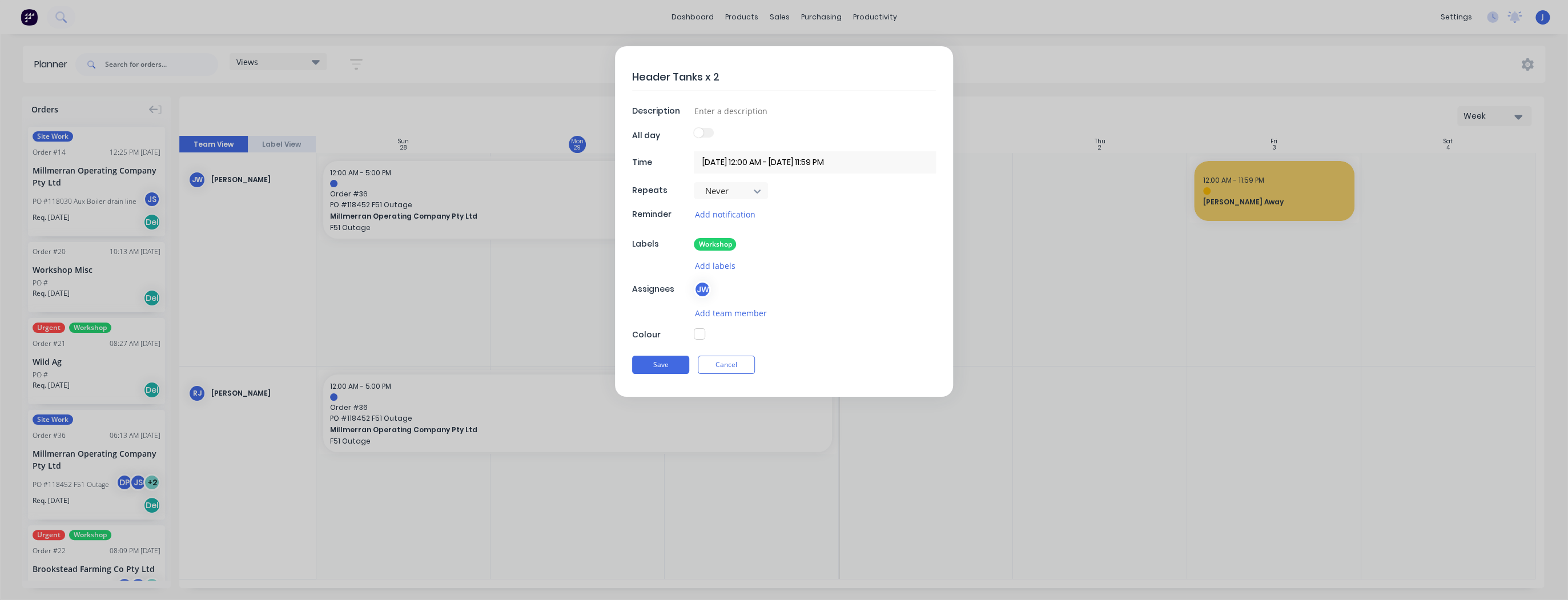
click at [755, 81] on textarea "Header Tanks x 2" at bounding box center [784, 77] width 304 height 27
type textarea "Header Tanks x 2"
type textarea "x"
type textarea "Header Tanks x 2 -"
type textarea "x"
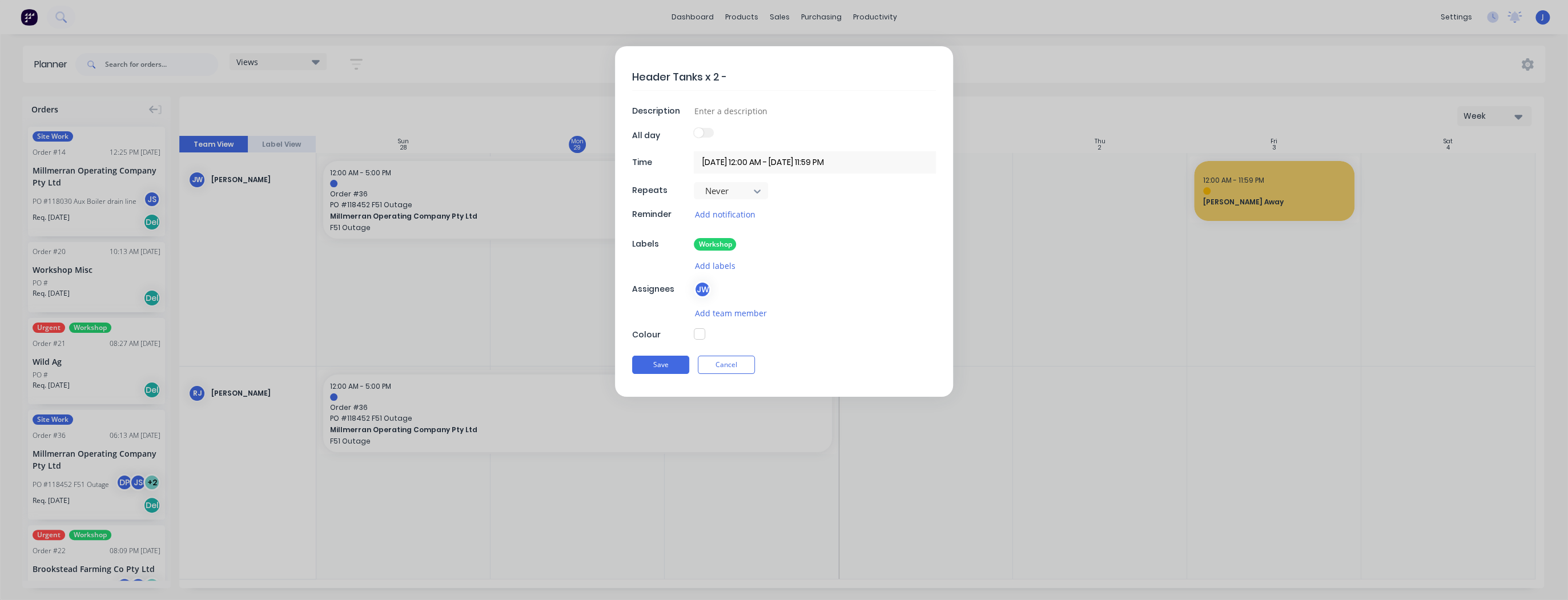
type textarea "Header Tanks x 2 -"
type textarea "x"
type textarea "Header Tanks x 2 - W"
type textarea "x"
type textarea "Header Tanks x 2 - Wo"
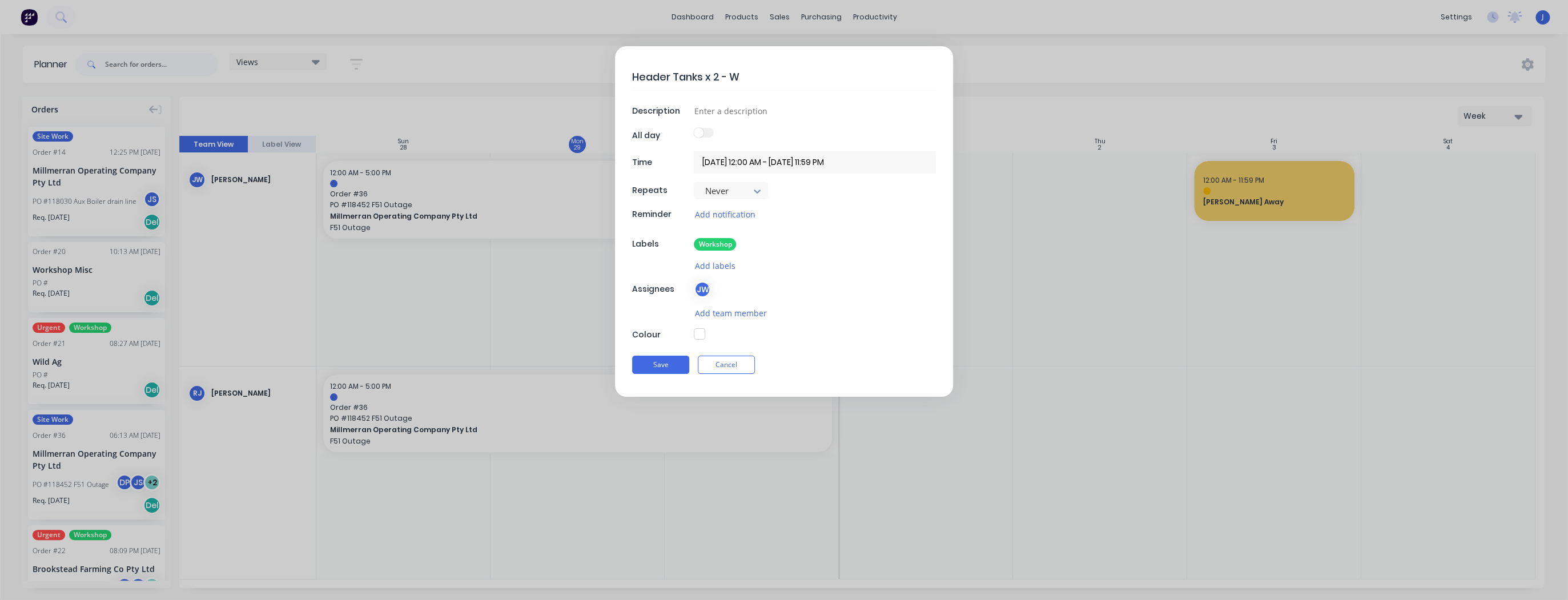
type textarea "x"
type textarea "Header Tanks x 2 - Wor"
type textarea "x"
type textarea "Header Tanks x 2 - Work"
type textarea "x"
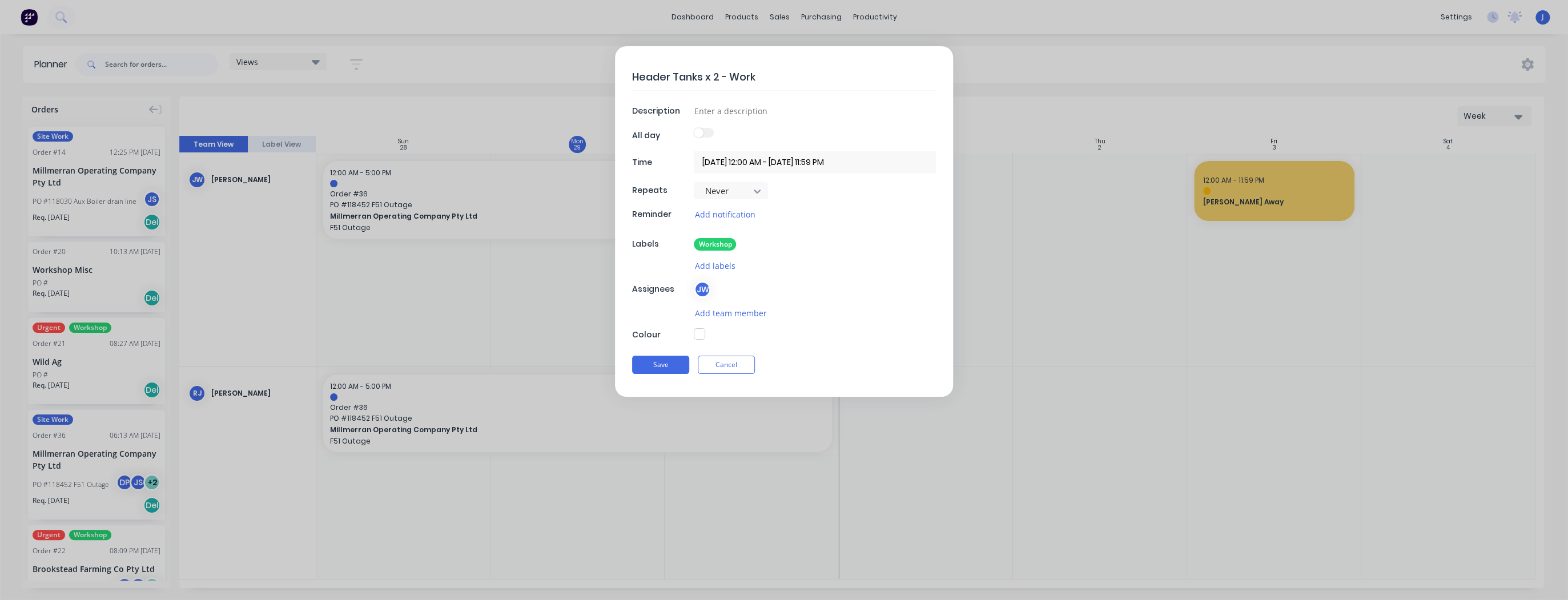
type textarea "Header Tanks x 2 - Works"
type textarea "x"
type textarea "Header Tanks x 2 - Worksh"
type textarea "x"
type textarea "Header Tanks x 2 - Worksho"
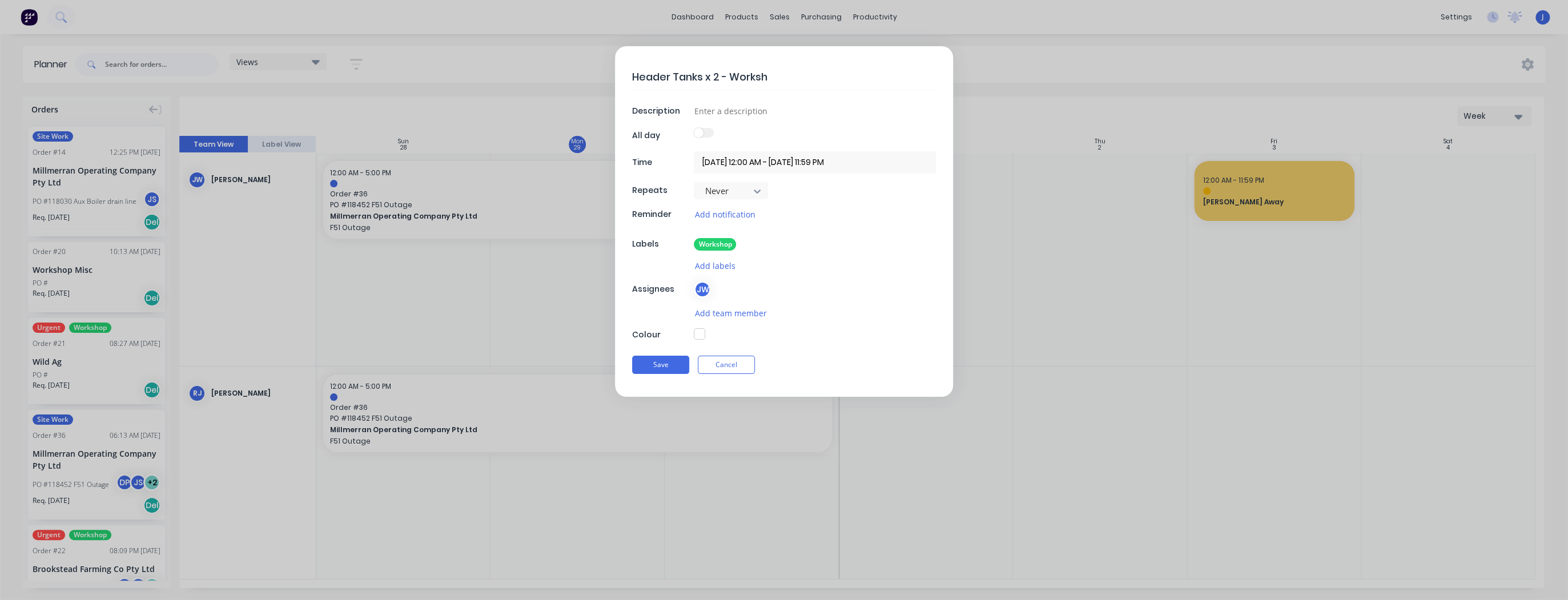
type textarea "x"
type textarea "Header Tanks x 2 - Workshop"
type textarea "x"
type textarea "Header Tanks x 2 - Workshop"
click at [649, 361] on button "Save" at bounding box center [660, 364] width 57 height 19
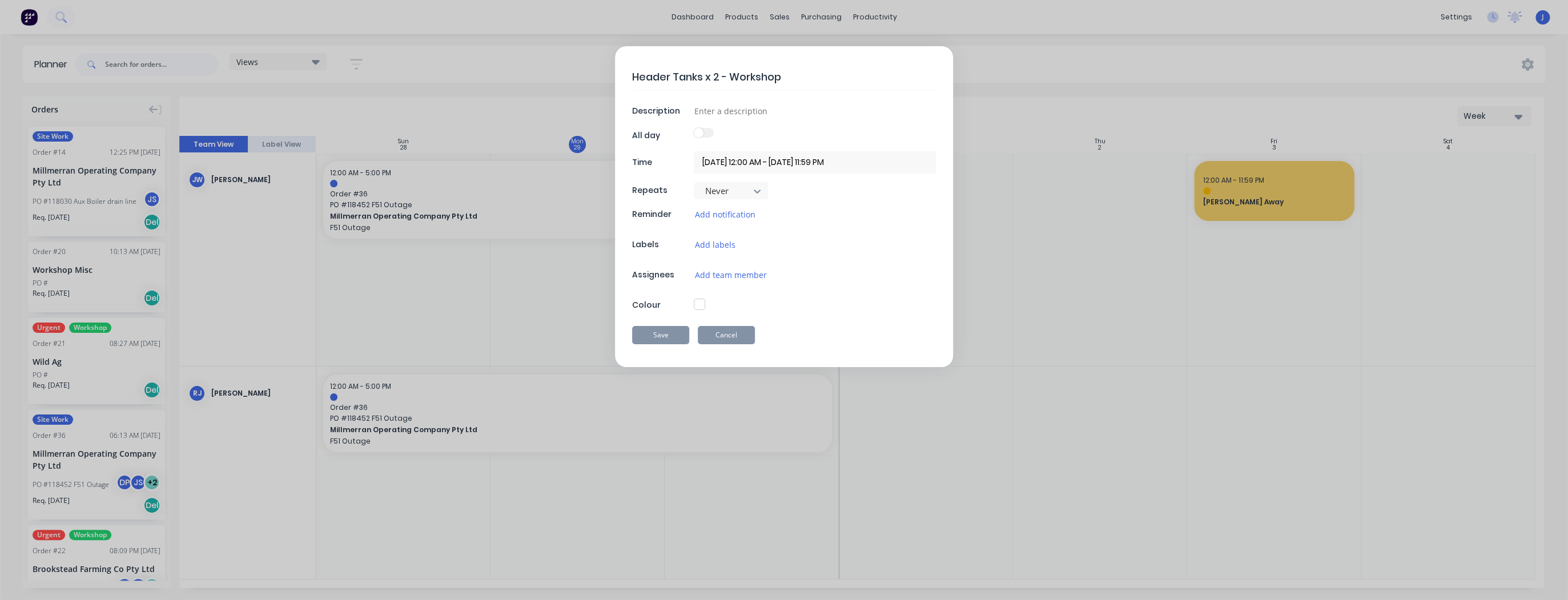
type textarea "x"
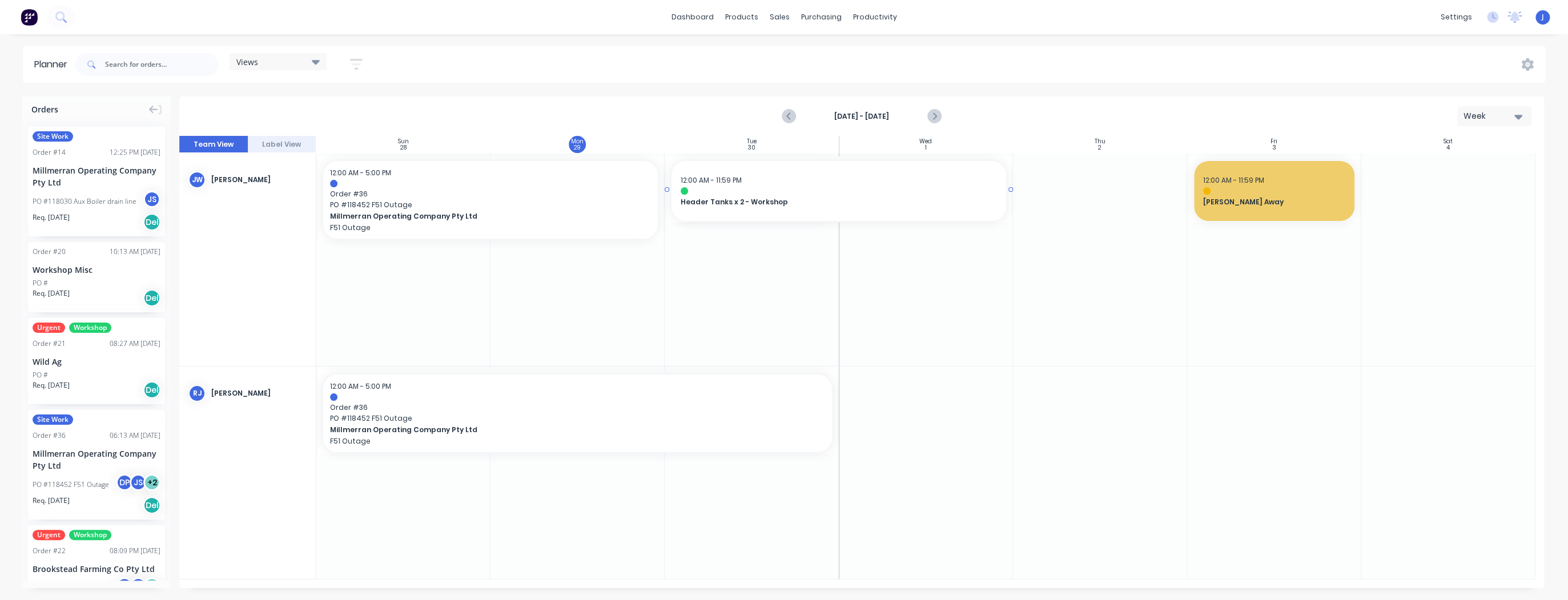
drag, startPoint x: 836, startPoint y: 190, endPoint x: 883, endPoint y: 188, distance: 47.0
click at [937, 121] on icon "Next page" at bounding box center [934, 116] width 14 height 14
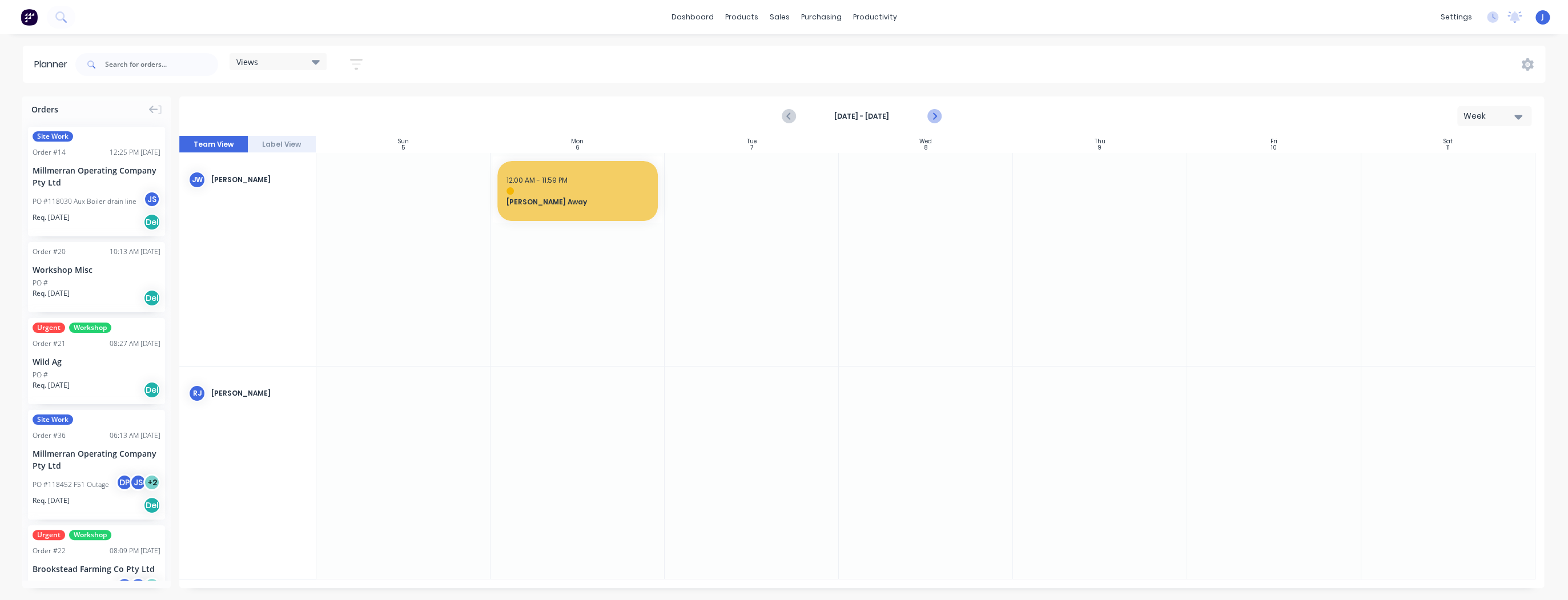
click at [931, 116] on icon "Next page" at bounding box center [934, 116] width 14 height 14
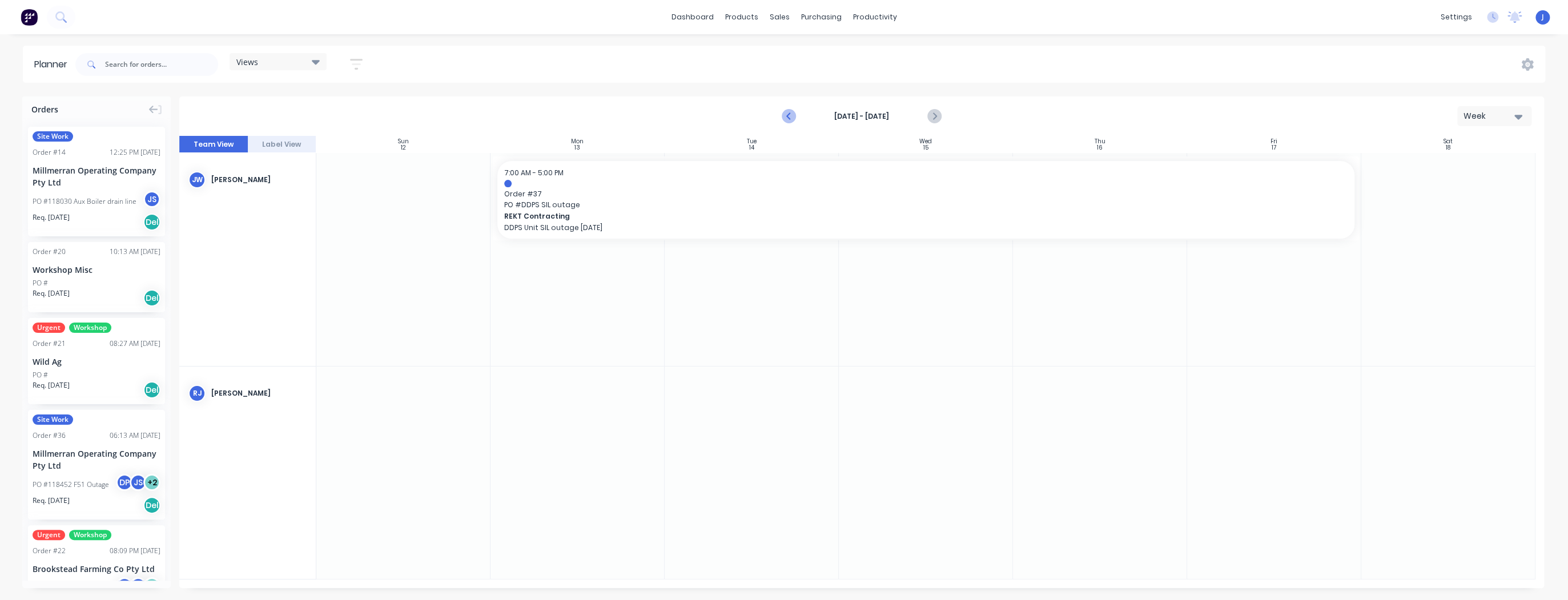
click at [791, 116] on icon "Previous page" at bounding box center [790, 116] width 14 height 14
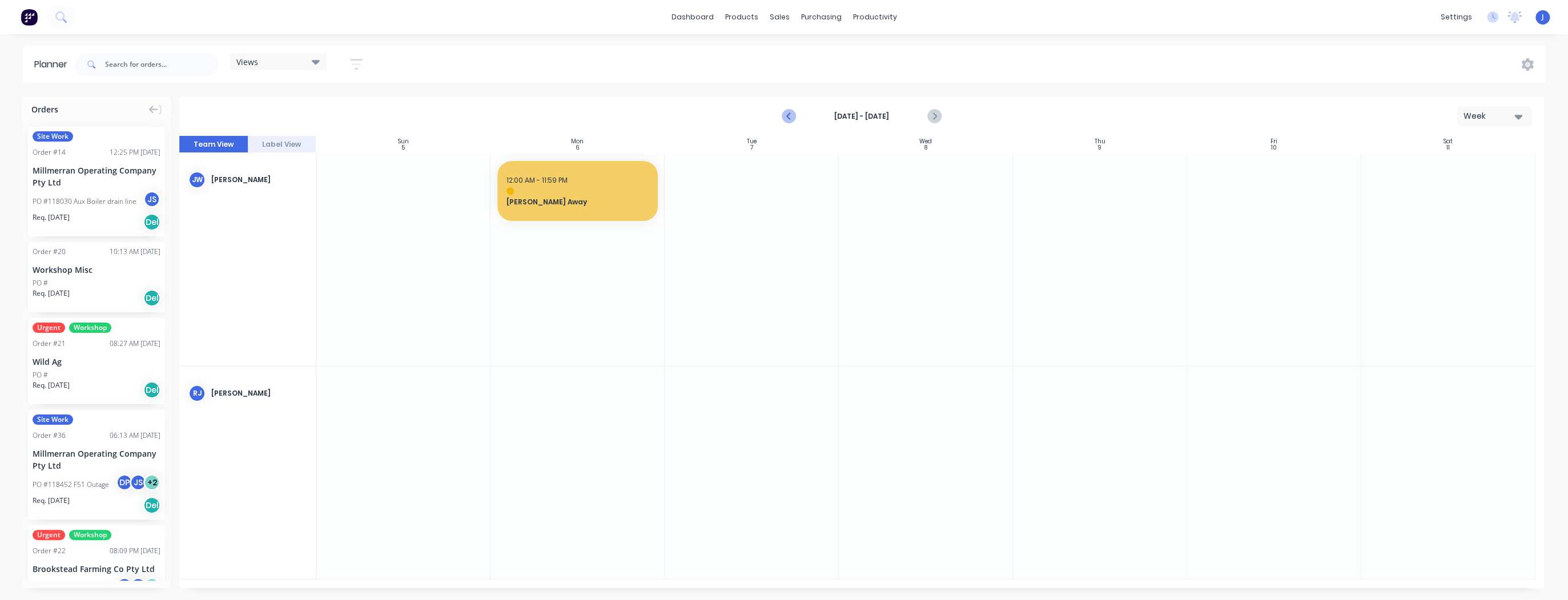
click at [791, 116] on icon "Previous page" at bounding box center [790, 116] width 14 height 14
